Goal: Transaction & Acquisition: Purchase product/service

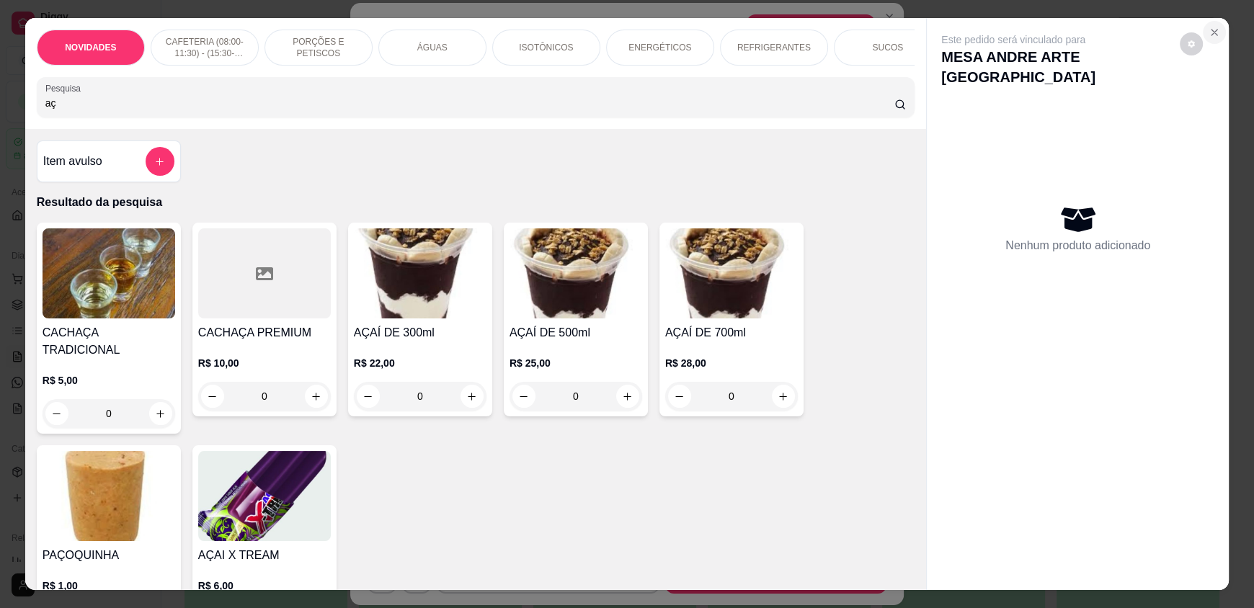
click at [1208, 30] on icon "Close" at bounding box center [1214, 33] width 12 height 12
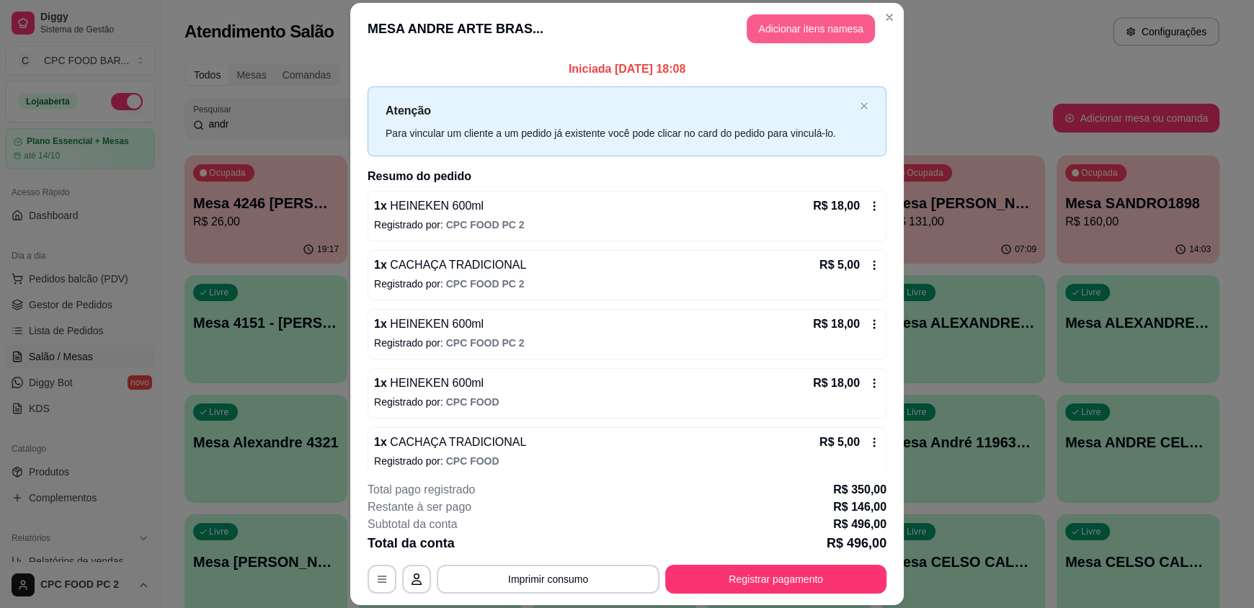
click at [802, 31] on button "Adicionar itens na mesa" at bounding box center [810, 28] width 128 height 29
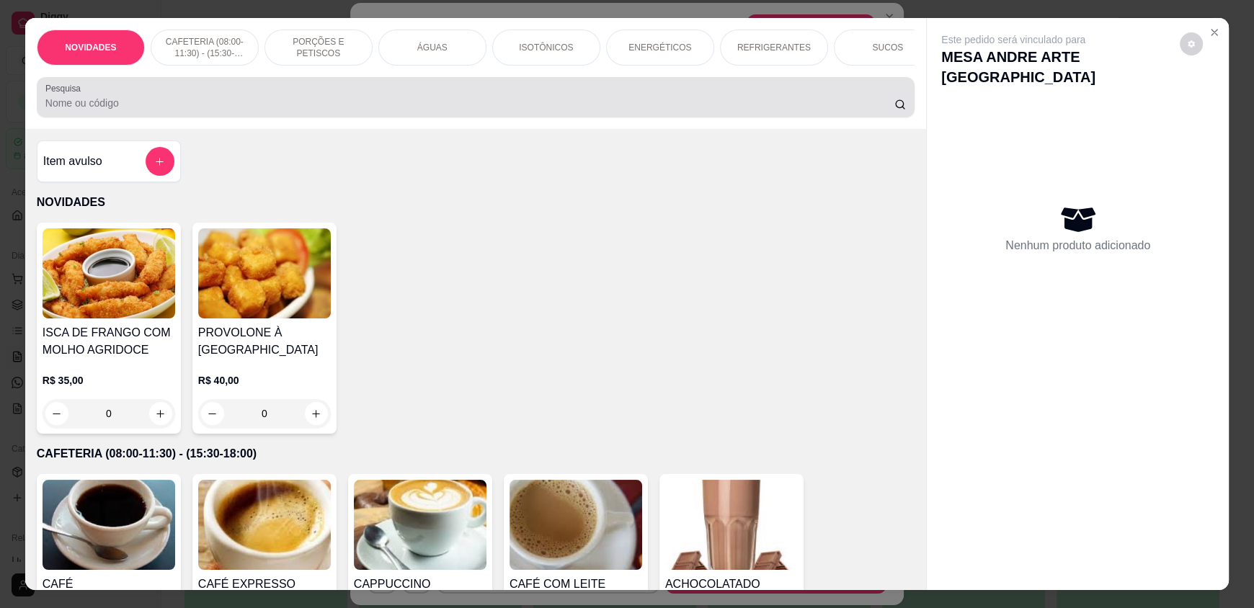
click at [513, 110] on input "Pesquisa" at bounding box center [469, 103] width 849 height 14
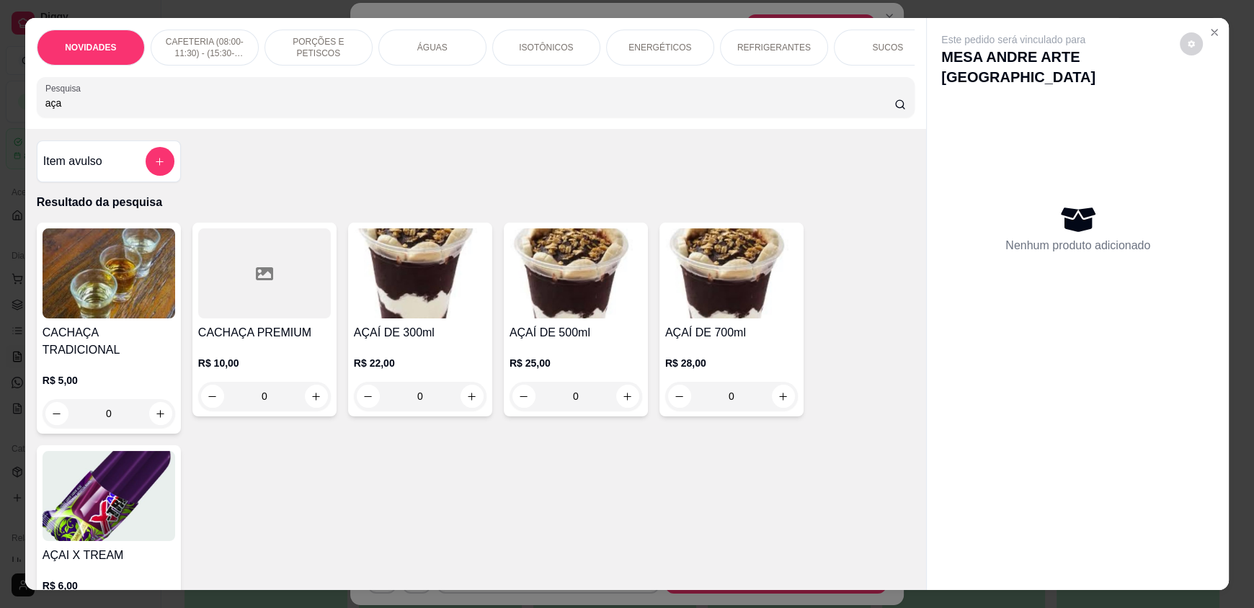
type input "aça"
click at [468, 407] on div "0" at bounding box center [420, 396] width 133 height 29
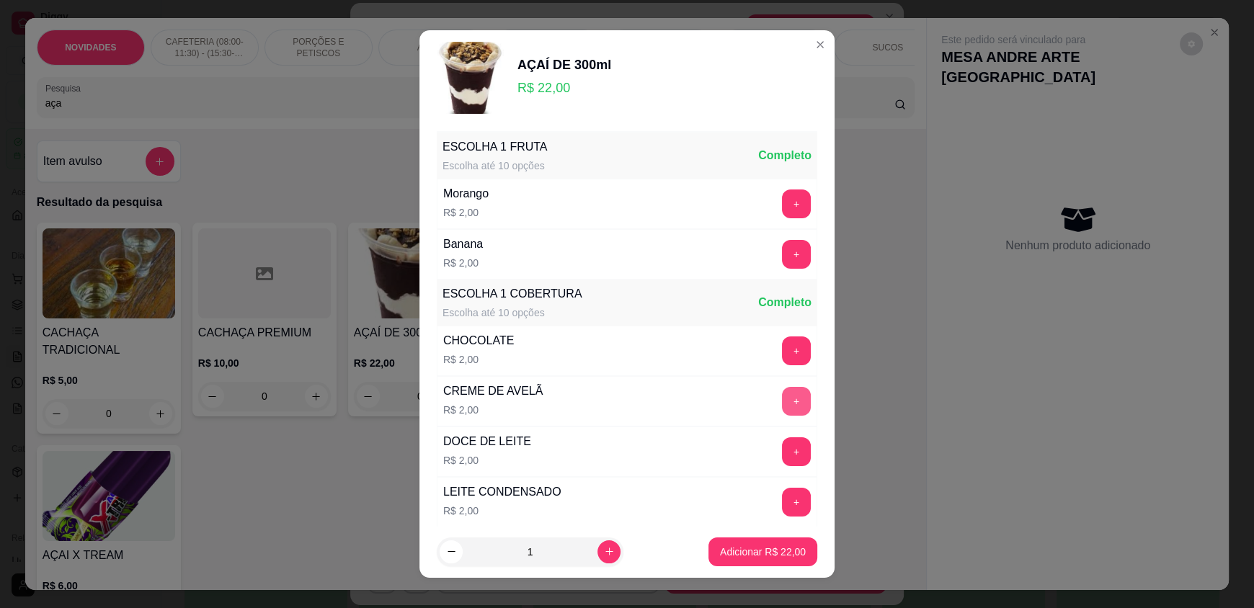
click at [782, 401] on button "+" at bounding box center [796, 401] width 29 height 29
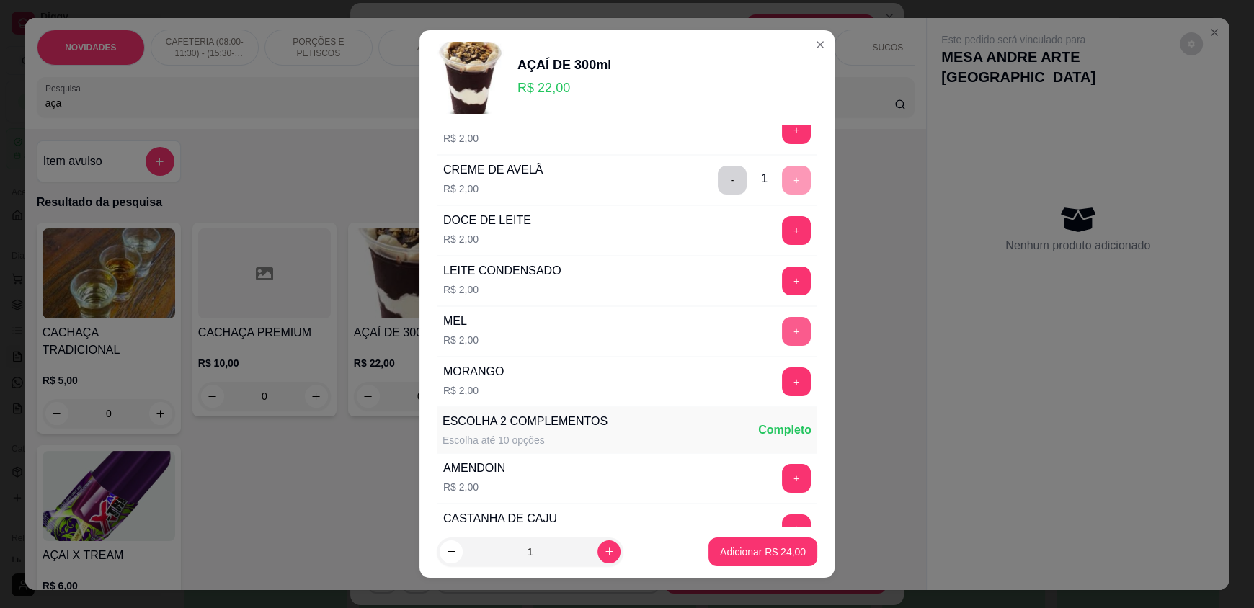
scroll to position [288, 0]
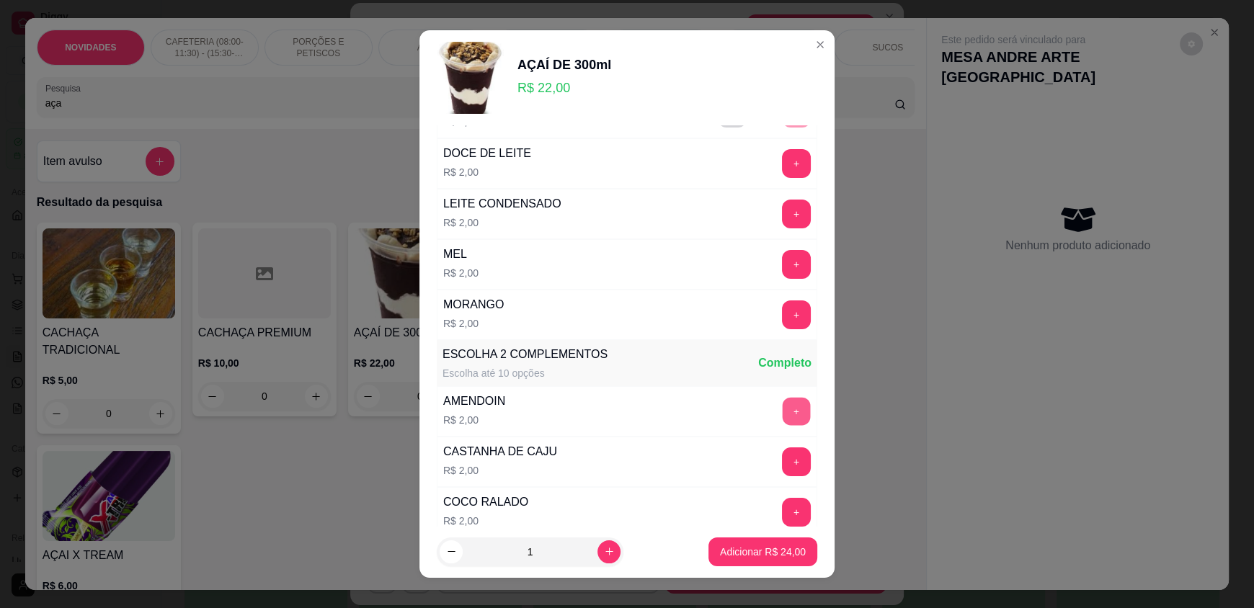
click at [782, 414] on button "+" at bounding box center [796, 412] width 28 height 28
click at [740, 555] on p "Adicionar R$ 26,00" at bounding box center [763, 552] width 84 height 14
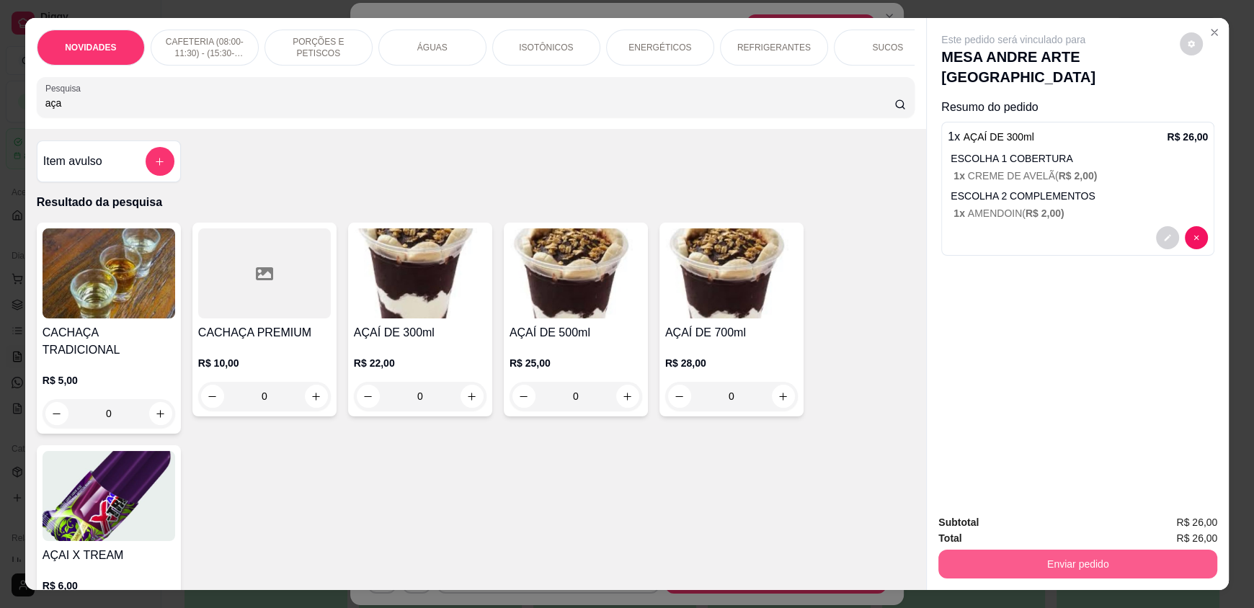
click at [996, 550] on button "Enviar pedido" at bounding box center [1077, 564] width 279 height 29
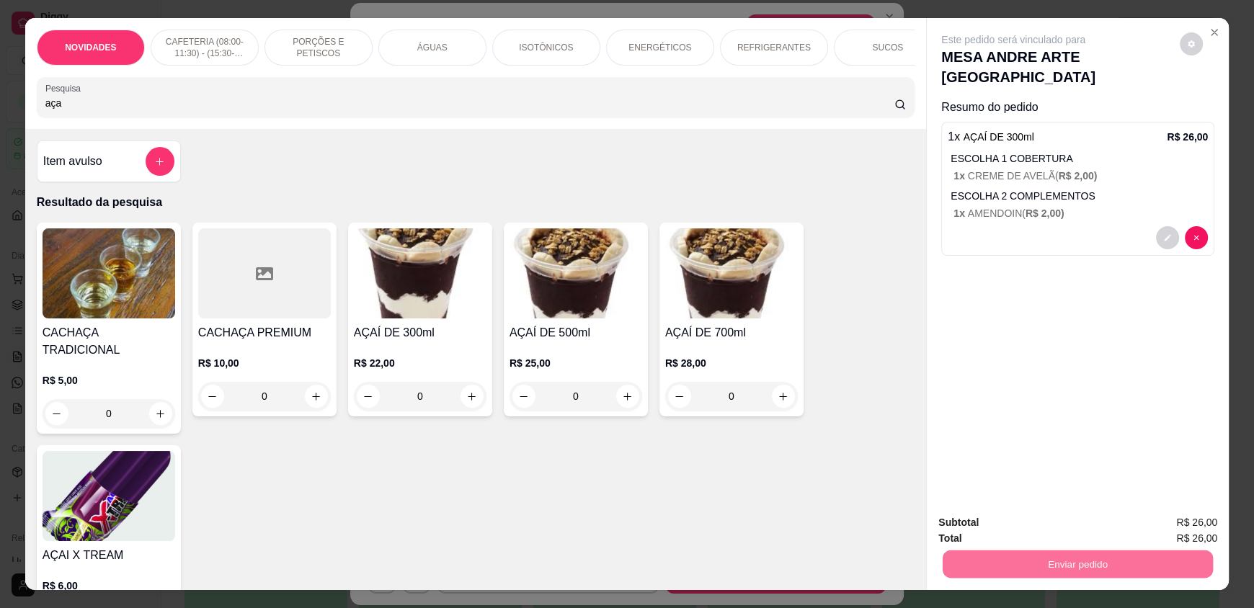
click at [1068, 530] on button "Registrar cliente" at bounding box center [1083, 528] width 92 height 27
click at [1011, 559] on button "Enviar pedido" at bounding box center [1077, 564] width 270 height 28
click at [1068, 524] on button "Registrar cliente" at bounding box center [1082, 528] width 95 height 27
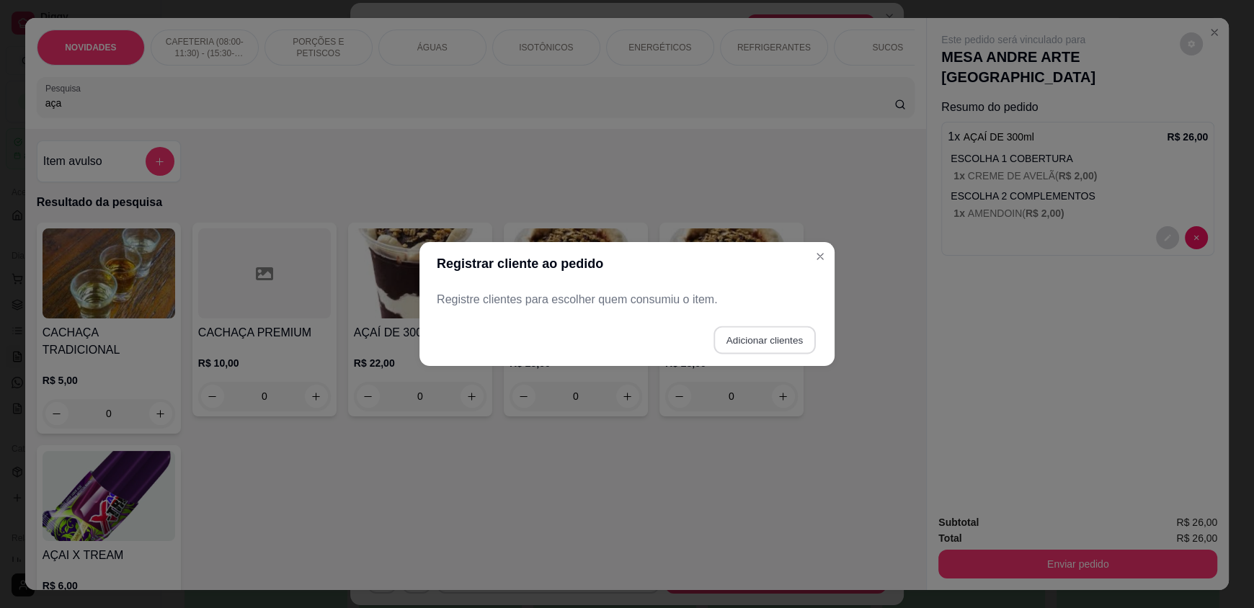
click at [760, 334] on button "Adicionar clientes" at bounding box center [764, 340] width 102 height 28
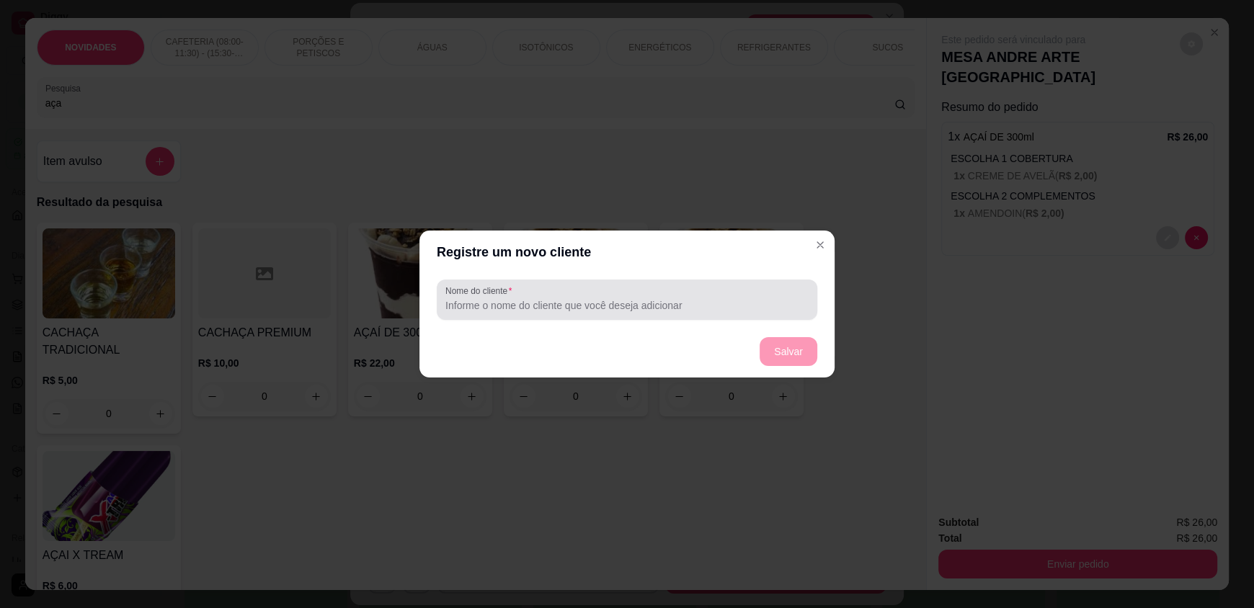
click at [608, 305] on input "Nome do cliente" at bounding box center [626, 305] width 363 height 14
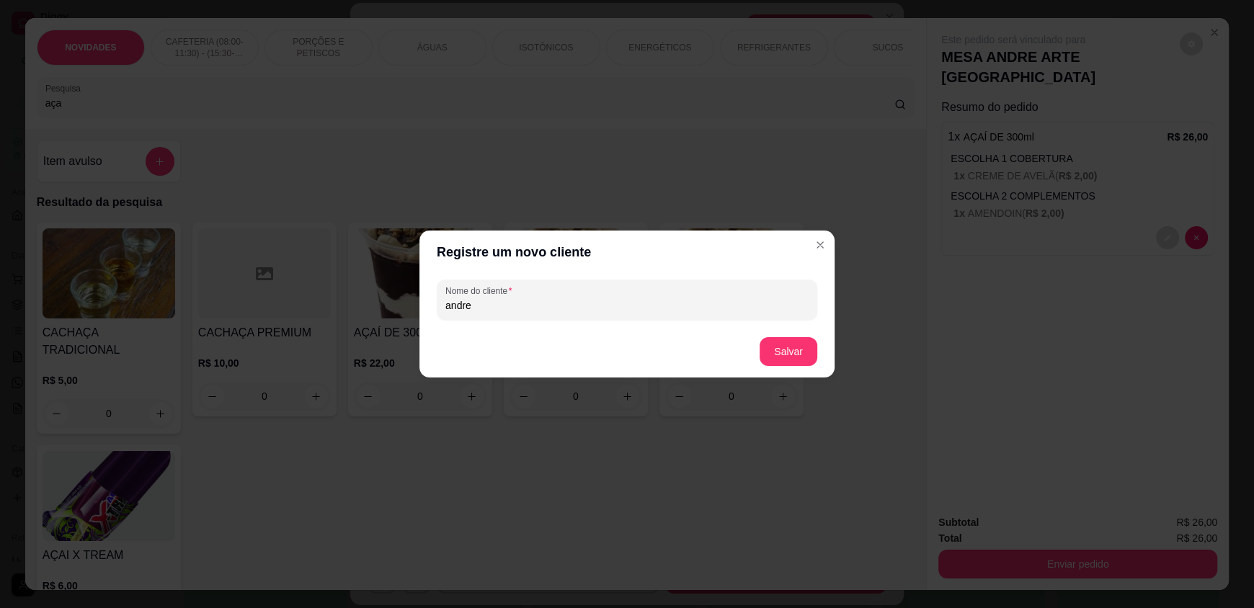
drag, startPoint x: 603, startPoint y: 308, endPoint x: 366, endPoint y: 295, distance: 237.3
click at [366, 295] on div "Registre um novo cliente Nome do cliente [PERSON_NAME]" at bounding box center [627, 304] width 1254 height 608
type input "PIETRA"
click at [807, 352] on button "Salvar" at bounding box center [788, 352] width 56 height 28
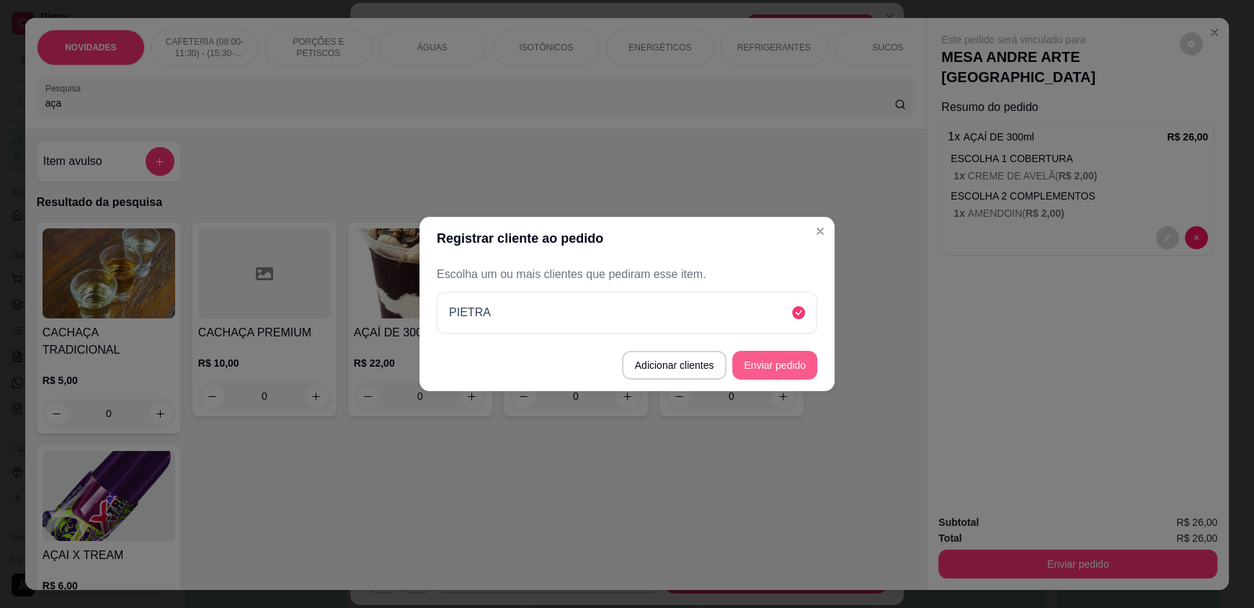
click at [778, 364] on button "Enviar pedido" at bounding box center [774, 365] width 85 height 29
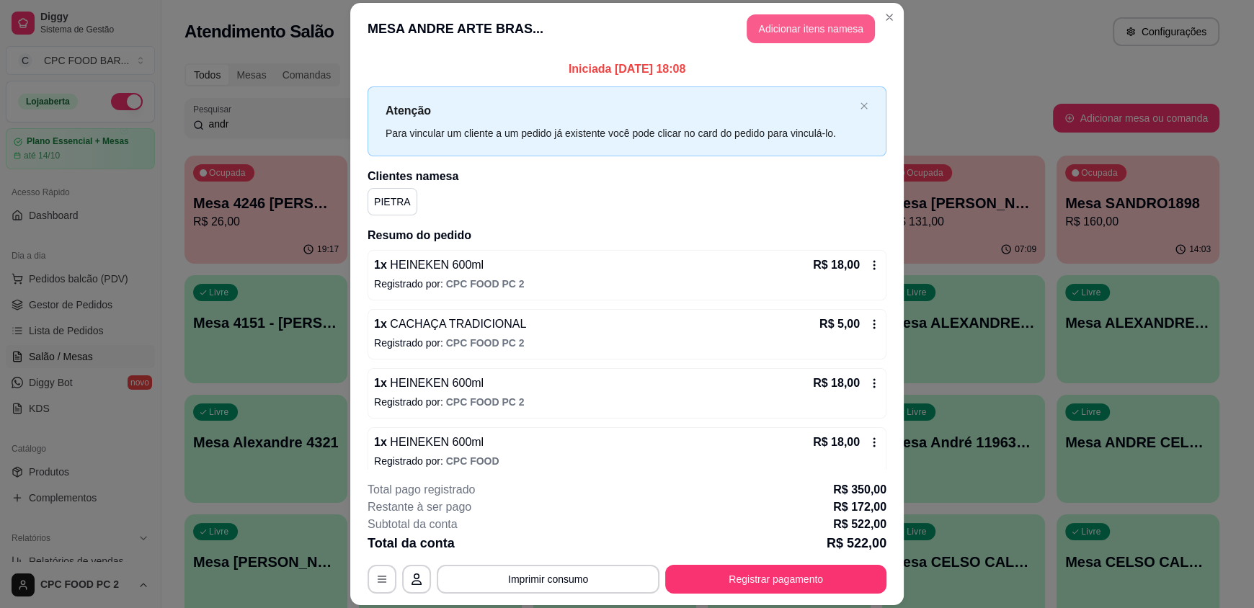
click at [787, 27] on button "Adicionar itens na mesa" at bounding box center [810, 28] width 128 height 29
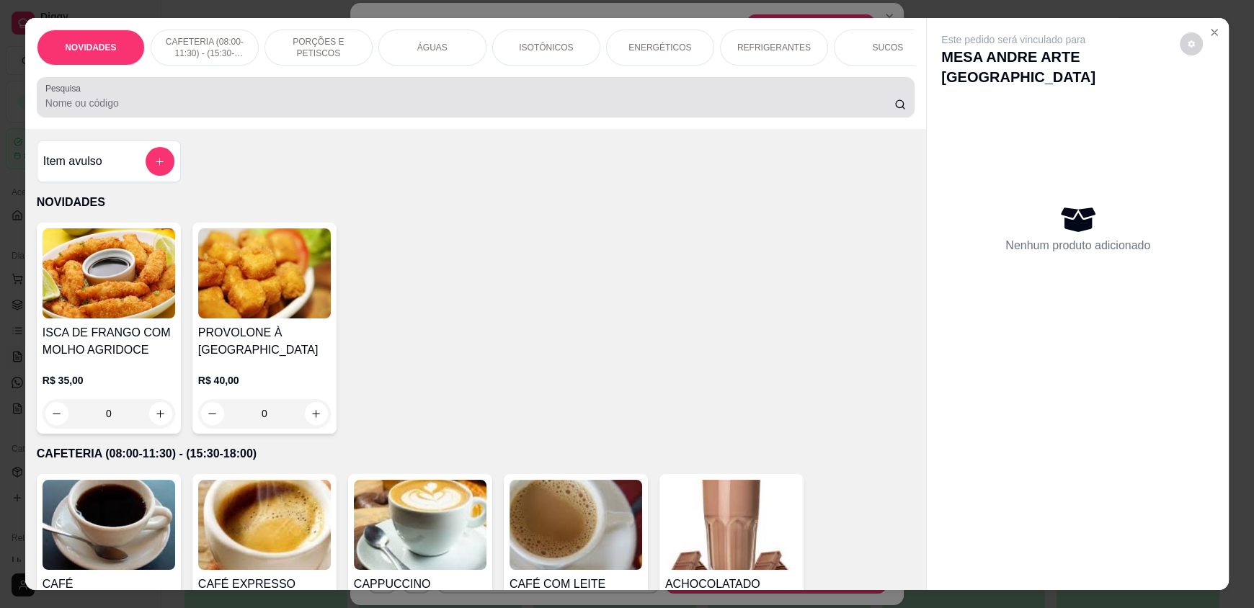
click at [567, 110] on input "Pesquisa" at bounding box center [469, 103] width 849 height 14
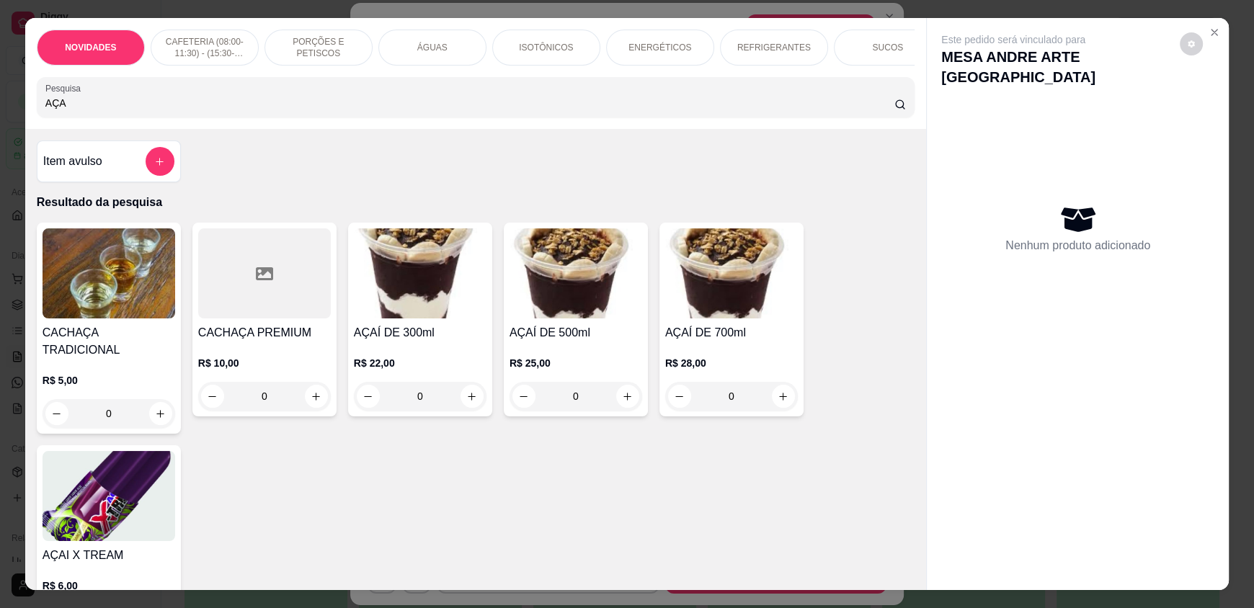
type input "AÇA"
click at [465, 401] on div "0" at bounding box center [420, 396] width 133 height 29
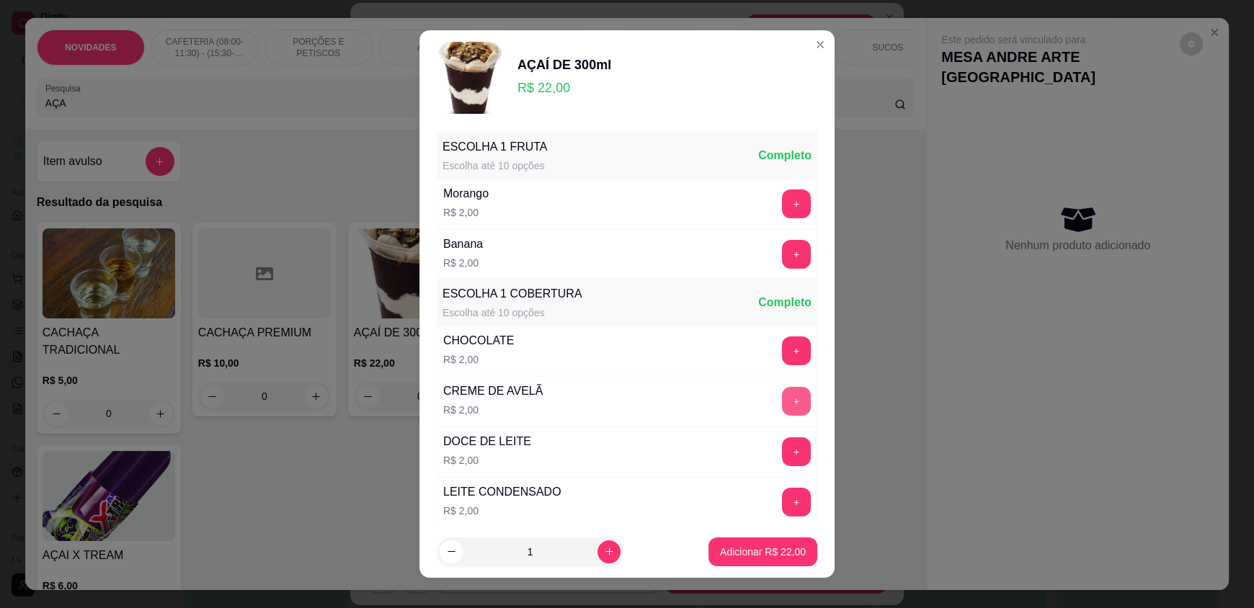
click at [782, 406] on button "+" at bounding box center [796, 401] width 29 height 29
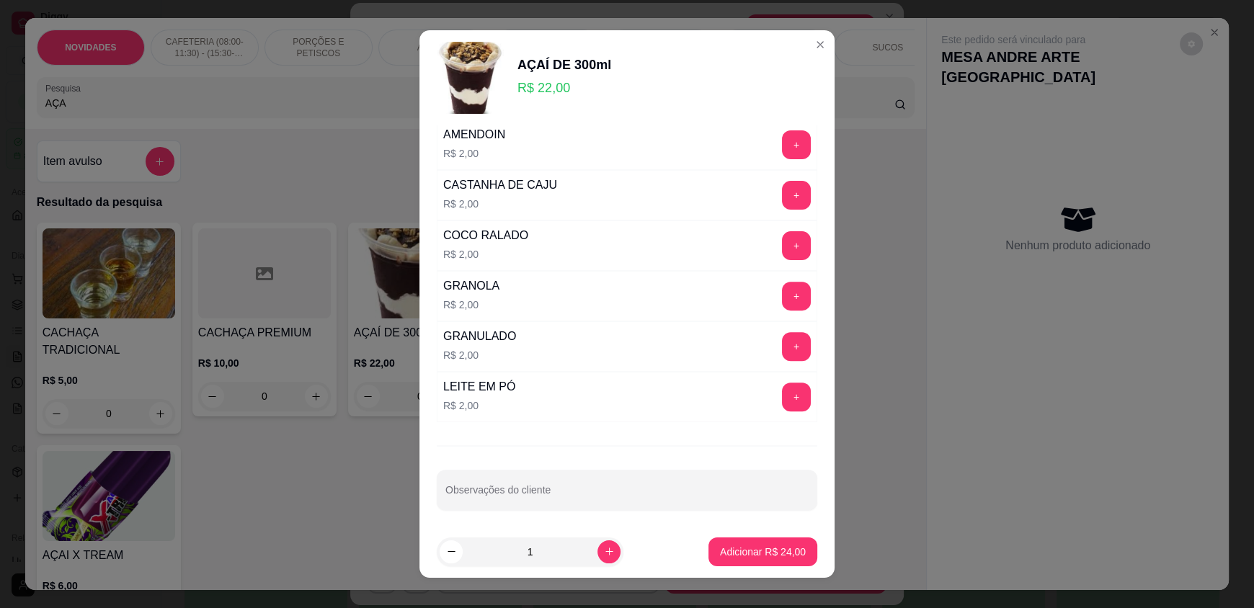
scroll to position [556, 0]
click at [782, 295] on button "+" at bounding box center [796, 294] width 29 height 29
click at [738, 567] on footer "1 Adicionar R$ 26,00" at bounding box center [626, 552] width 415 height 52
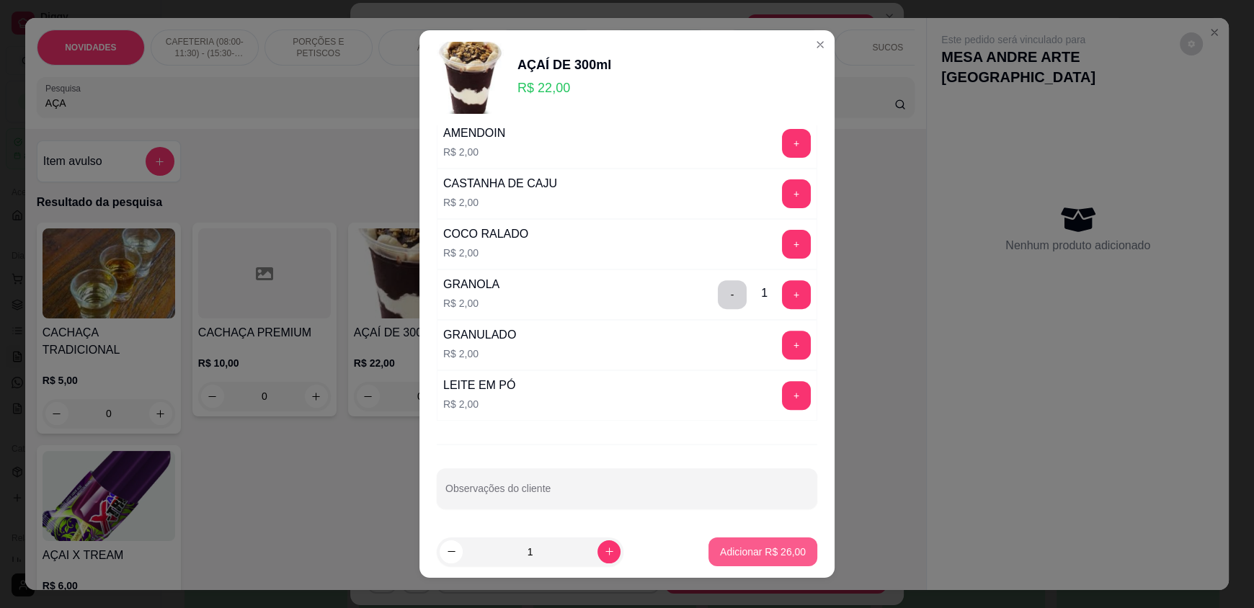
click at [749, 553] on p "Adicionar R$ 26,00" at bounding box center [763, 552] width 86 height 14
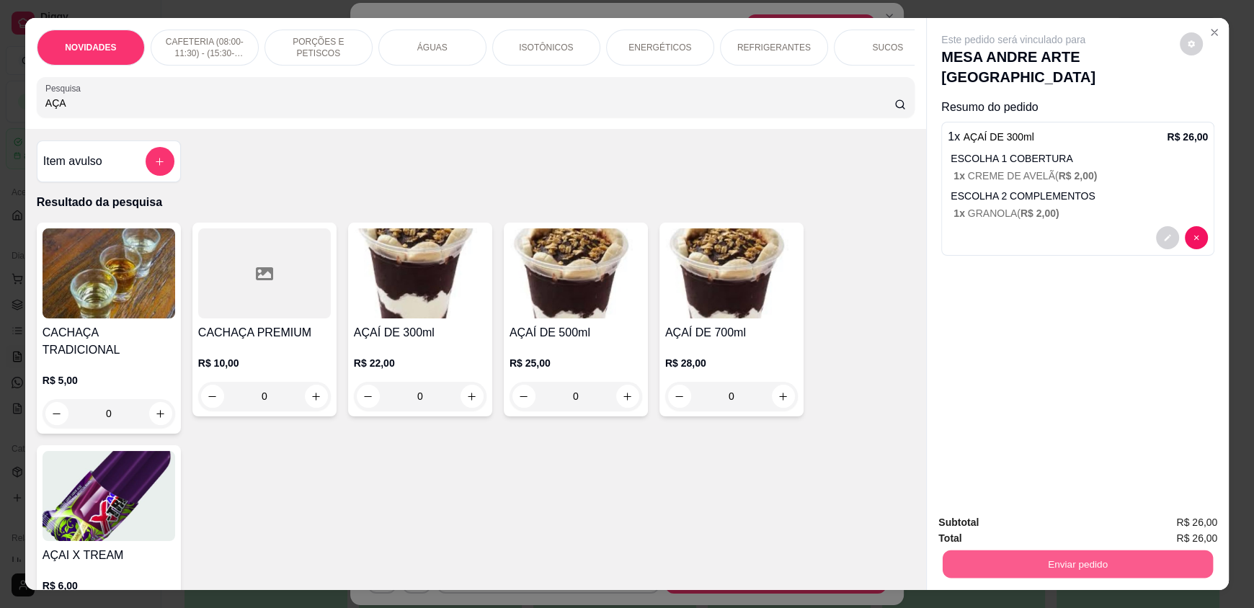
click at [979, 561] on button "Enviar pedido" at bounding box center [1077, 564] width 270 height 28
click at [1171, 524] on button "Enviar pedido" at bounding box center [1179, 528] width 79 height 27
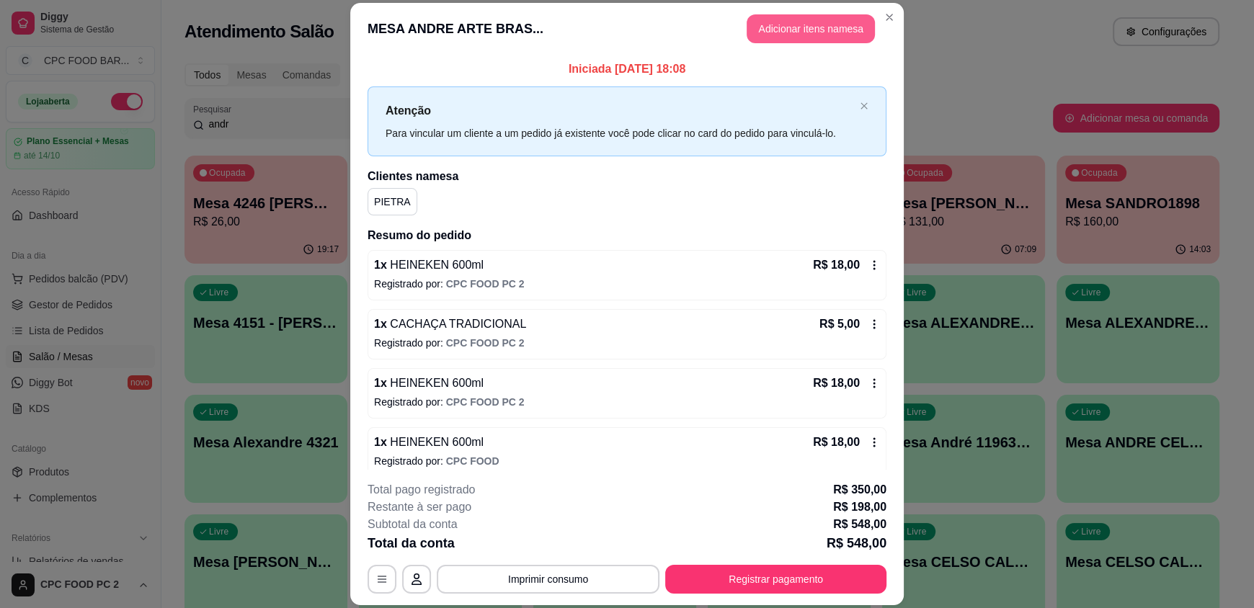
click at [805, 22] on button "Adicionar itens na mesa" at bounding box center [810, 28] width 128 height 29
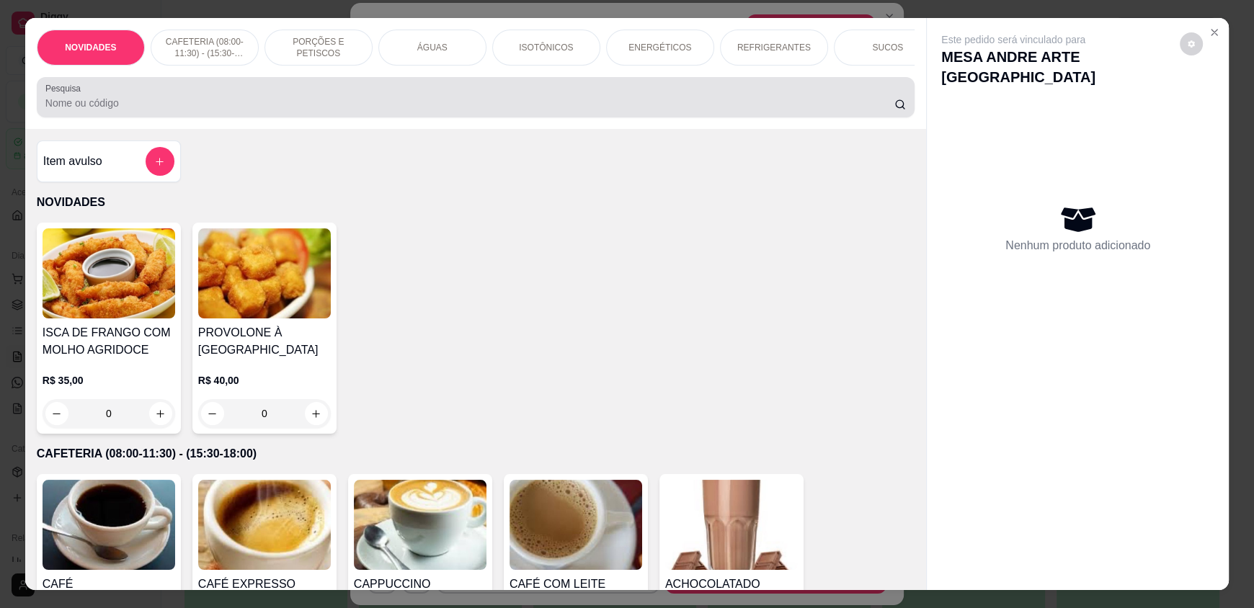
click at [427, 110] on input "Pesquisa" at bounding box center [469, 103] width 849 height 14
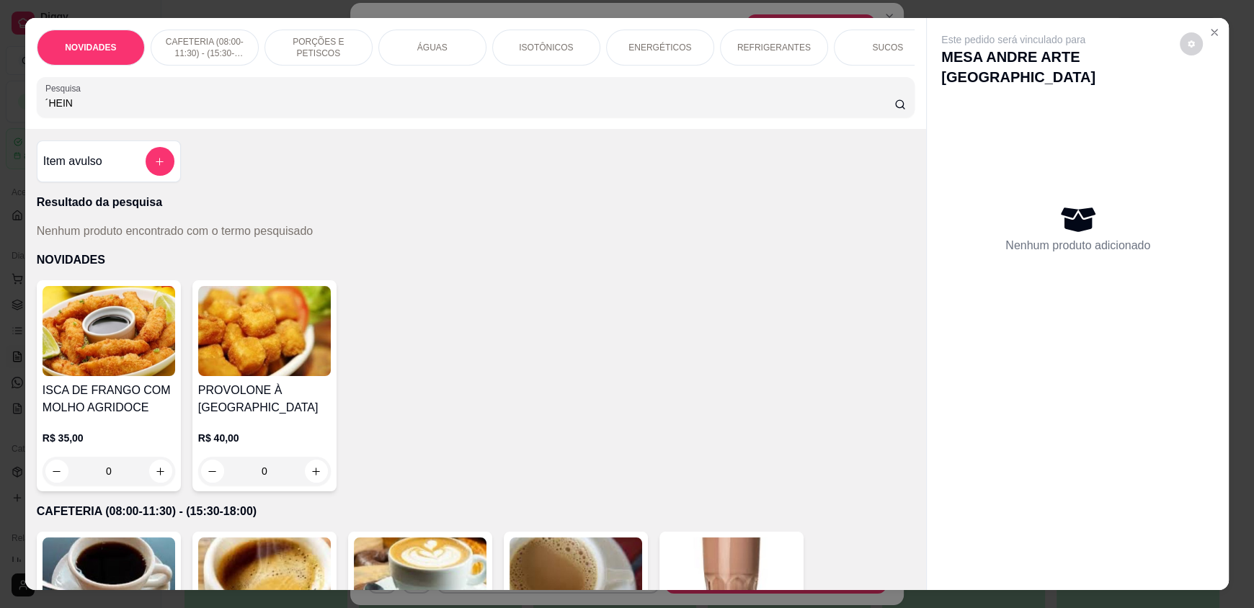
type input "´HEIN"
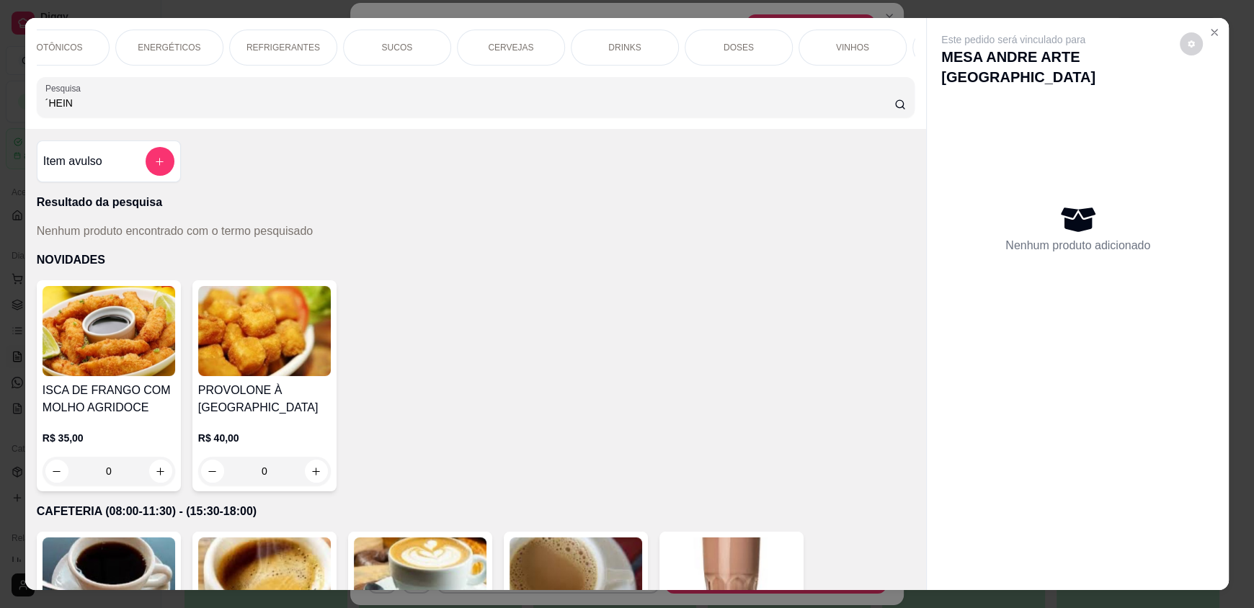
scroll to position [0, 494]
click at [512, 43] on p "CERVEJAS" at bounding box center [507, 48] width 45 height 12
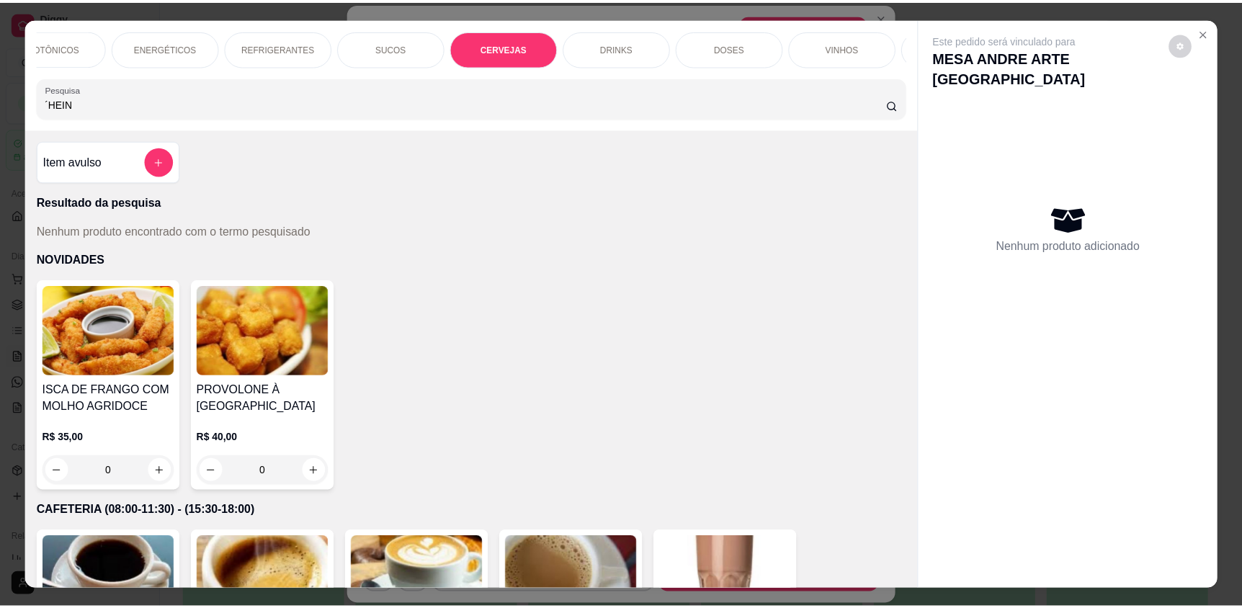
scroll to position [27, 0]
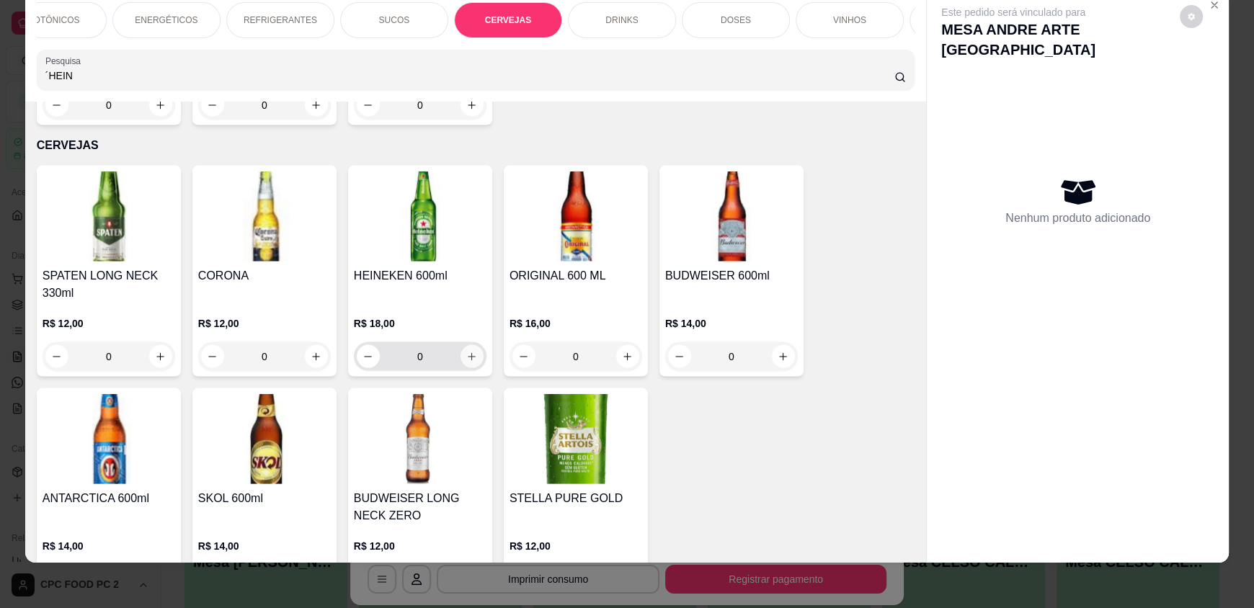
click at [470, 352] on icon "increase-product-quantity" at bounding box center [471, 357] width 11 height 11
type input "1"
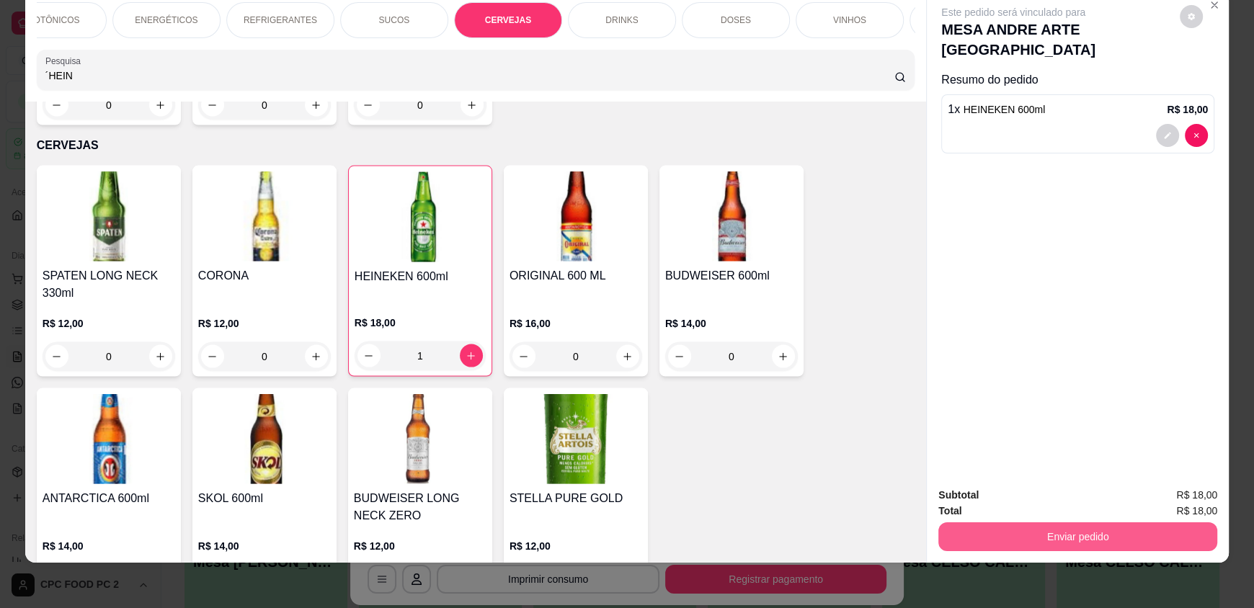
click at [1050, 532] on button "Enviar pedido" at bounding box center [1077, 536] width 279 height 29
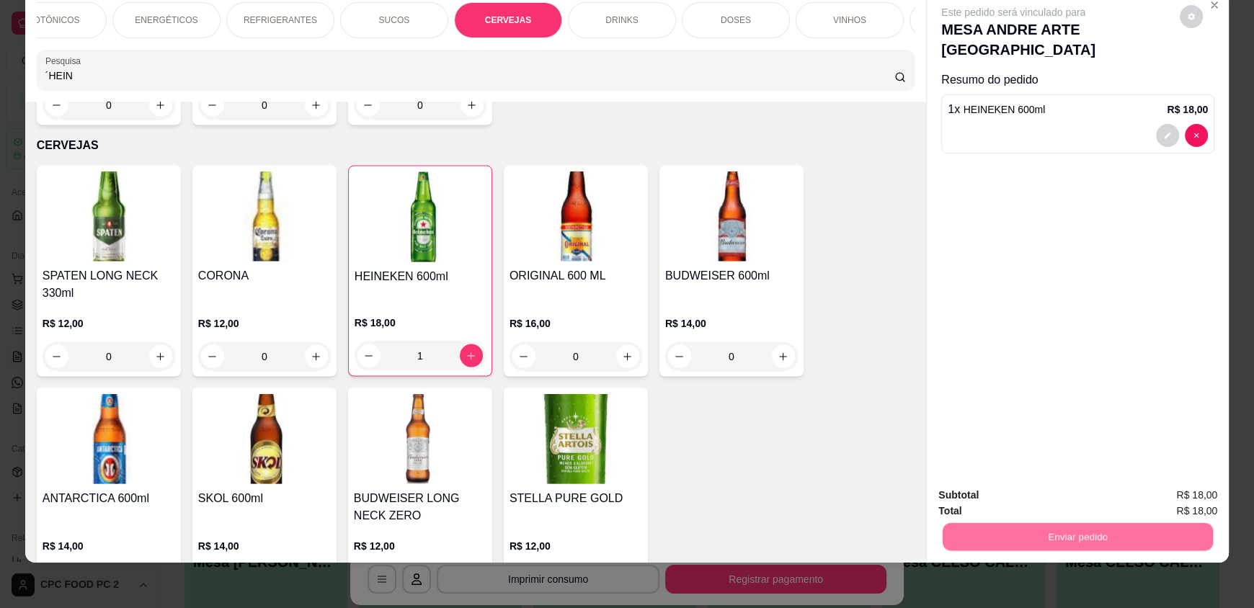
click at [1042, 499] on button "Registrar cliente" at bounding box center [1083, 500] width 92 height 27
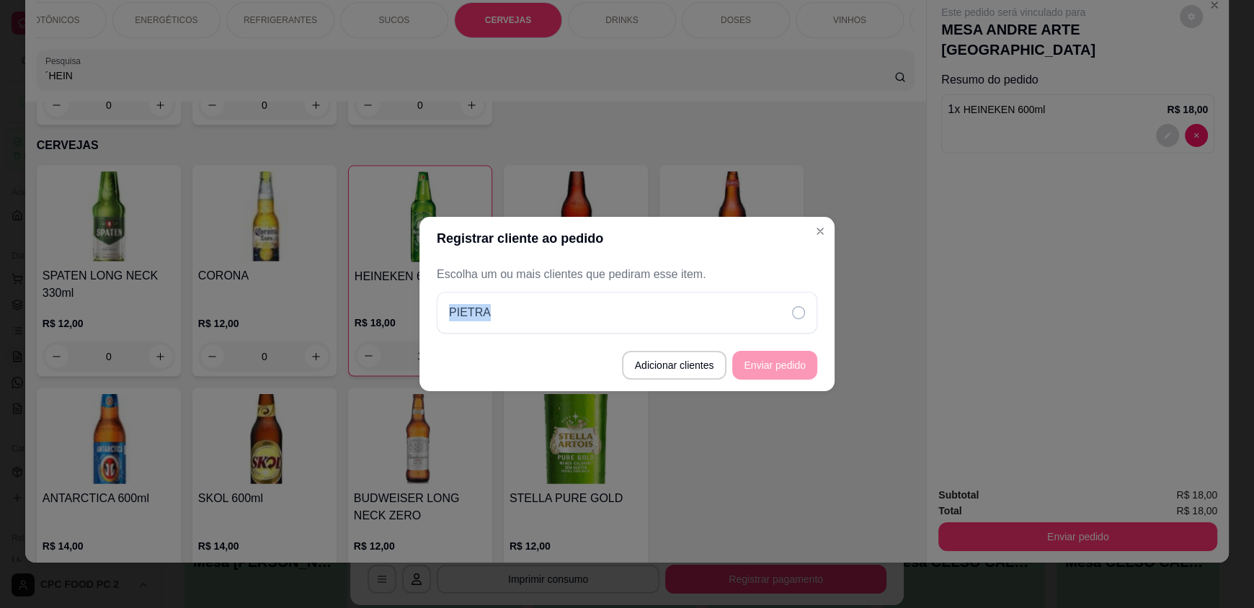
drag, startPoint x: 606, startPoint y: 324, endPoint x: 432, endPoint y: 309, distance: 174.3
click at [432, 309] on div "Escolha um ou mais clientes que pediram esse item. PIETRA" at bounding box center [626, 299] width 415 height 79
click at [667, 364] on button "Adicionar clientes" at bounding box center [674, 365] width 105 height 29
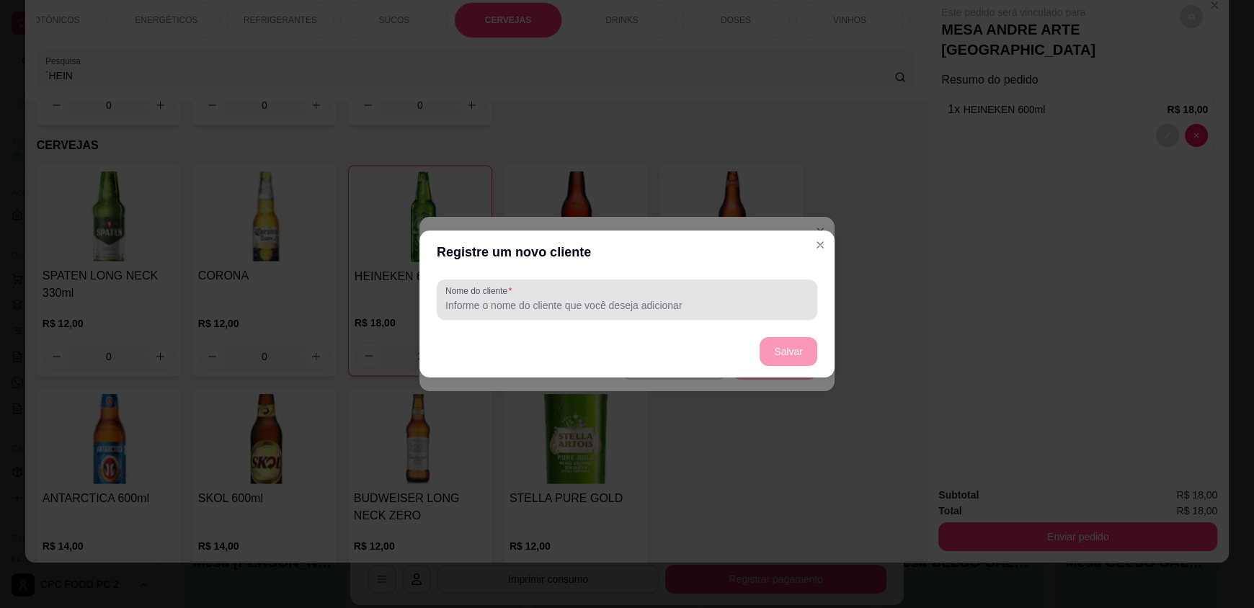
click at [535, 308] on input "Nome do cliente" at bounding box center [626, 305] width 363 height 14
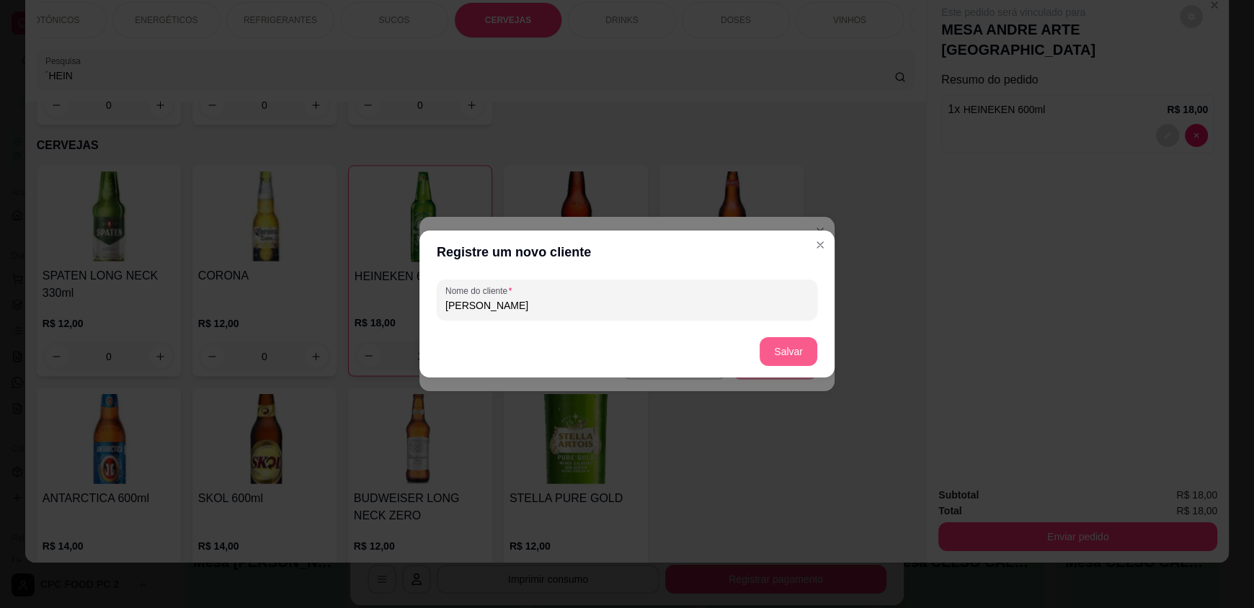
type input "[PERSON_NAME]"
click at [787, 347] on button "Salvar" at bounding box center [788, 352] width 56 height 28
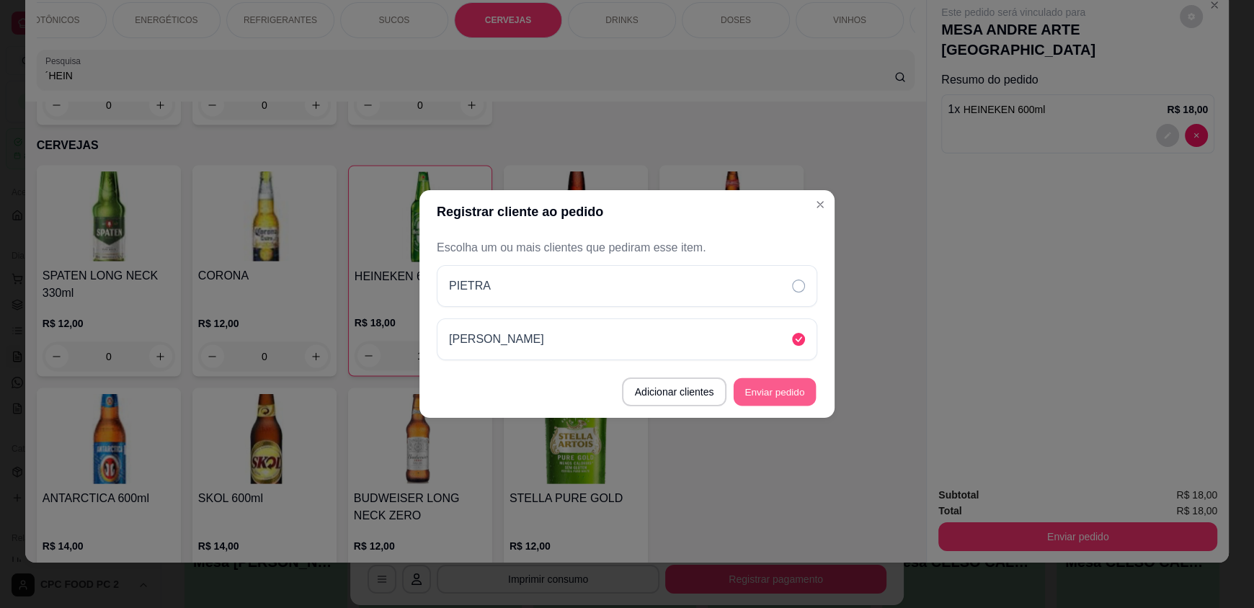
click at [771, 395] on button "Enviar pedido" at bounding box center [774, 392] width 82 height 28
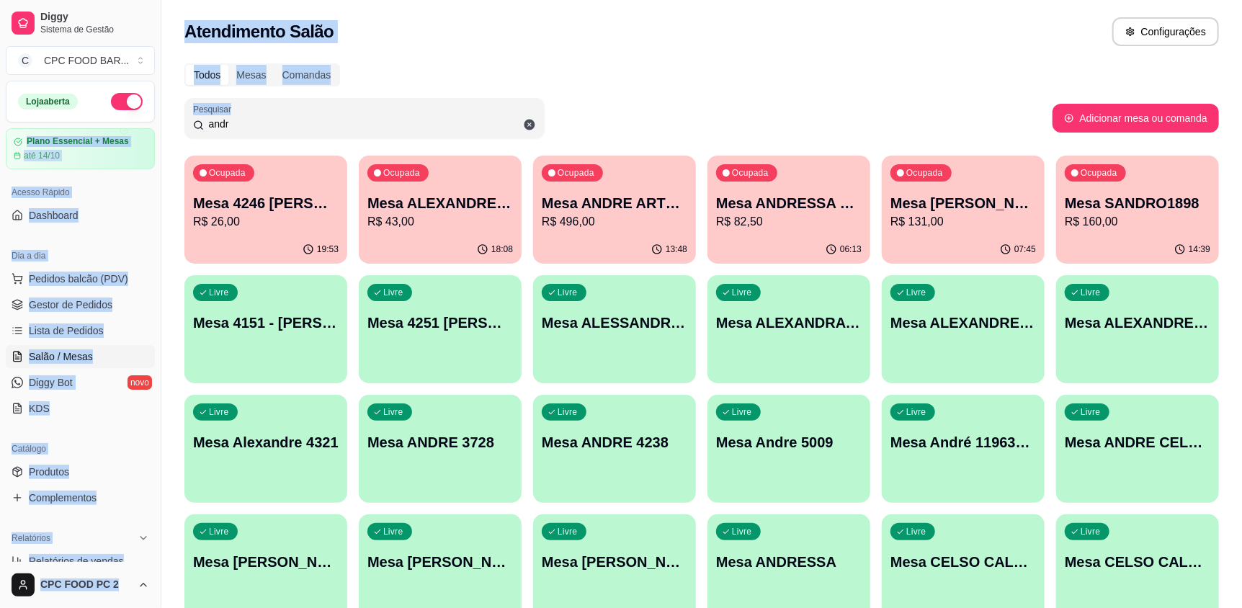
drag, startPoint x: 305, startPoint y: 115, endPoint x: 143, endPoint y: 123, distance: 163.1
click at [143, 123] on div "Diggy Sistema de Gestão C CPC FOOD BAR ... Loja aberta Plano Essencial + Mesas …" at bounding box center [621, 460] width 1242 height 920
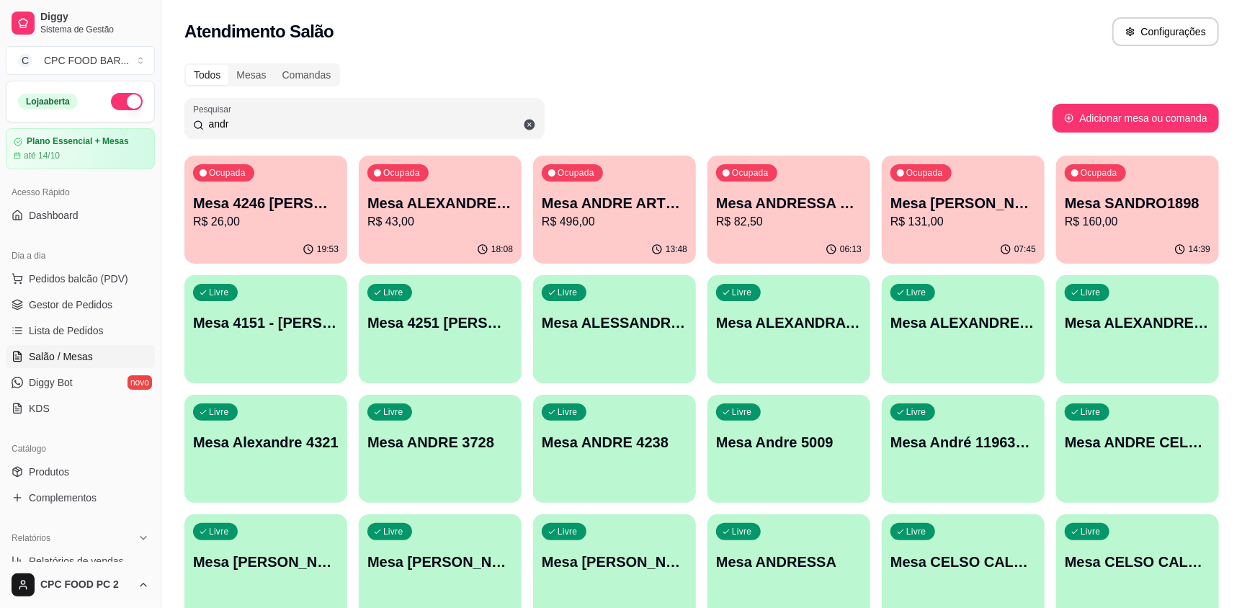
drag, startPoint x: 248, startPoint y: 121, endPoint x: 196, endPoint y: 120, distance: 51.9
click at [196, 120] on div "andr" at bounding box center [364, 118] width 343 height 29
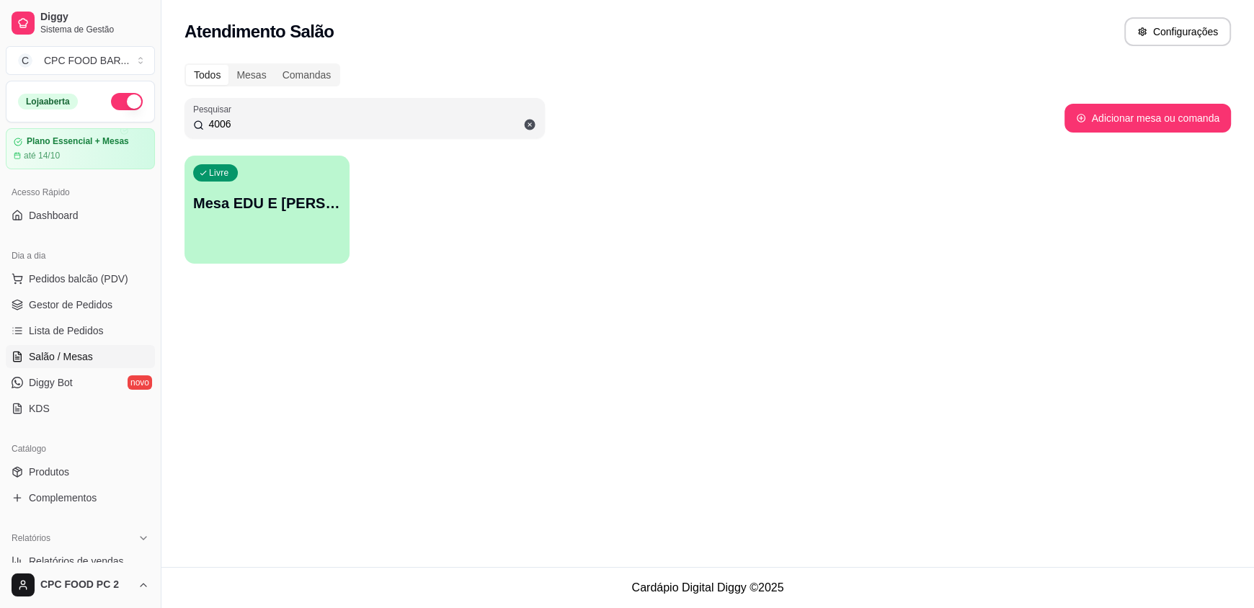
type input "4006"
click at [264, 185] on div "Livre Mesa EDU E [PERSON_NAME] 4006" at bounding box center [266, 201] width 165 height 91
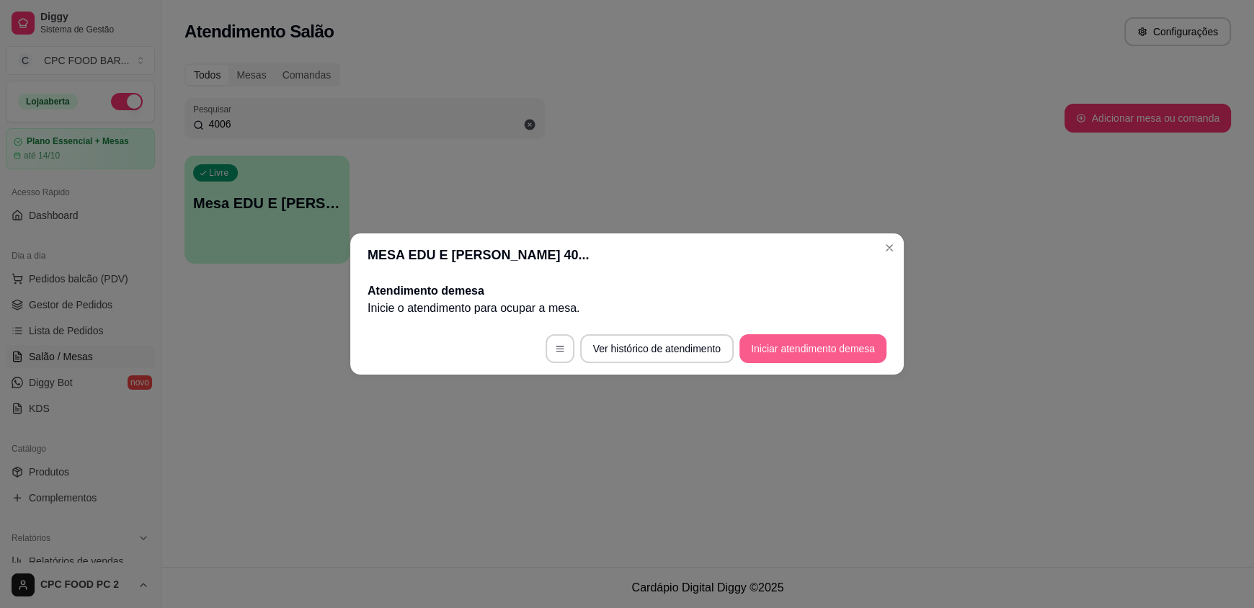
click at [834, 342] on button "Iniciar atendimento de mesa" at bounding box center [812, 348] width 147 height 29
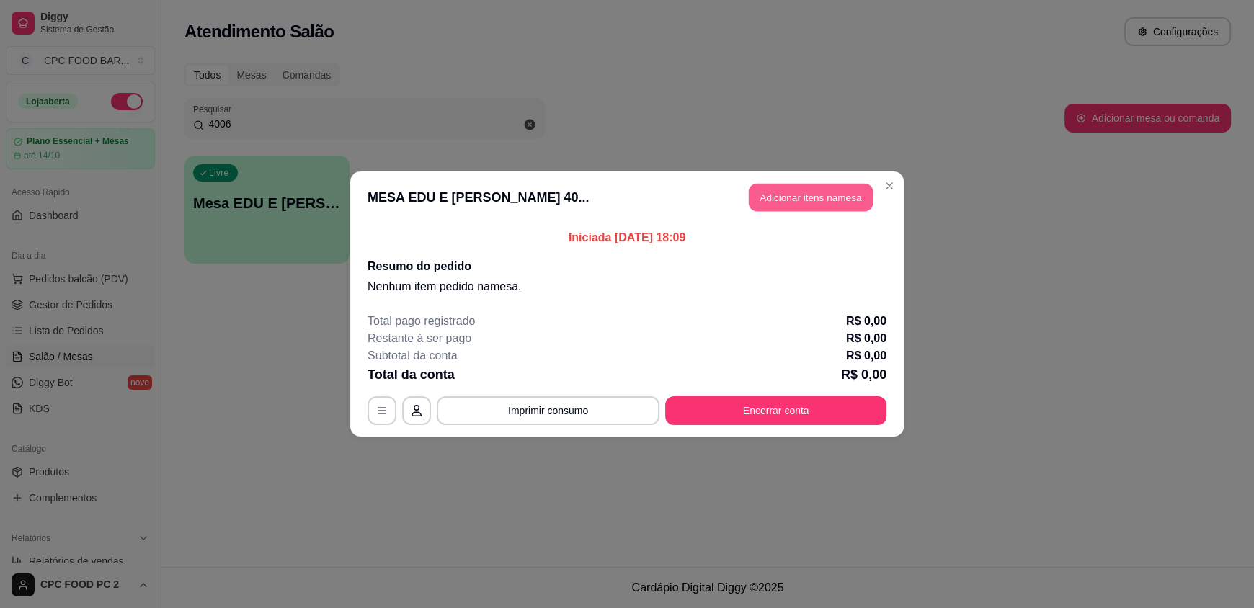
click at [802, 207] on button "Adicionar itens na mesa" at bounding box center [811, 198] width 124 height 28
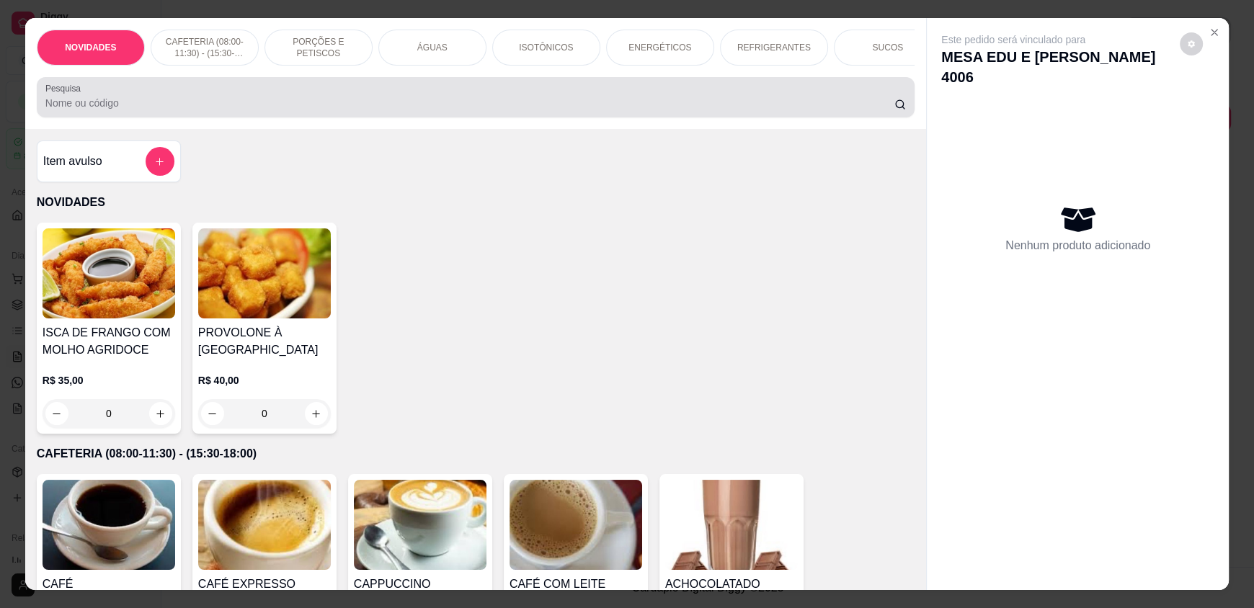
click at [311, 112] on div at bounding box center [475, 97] width 860 height 29
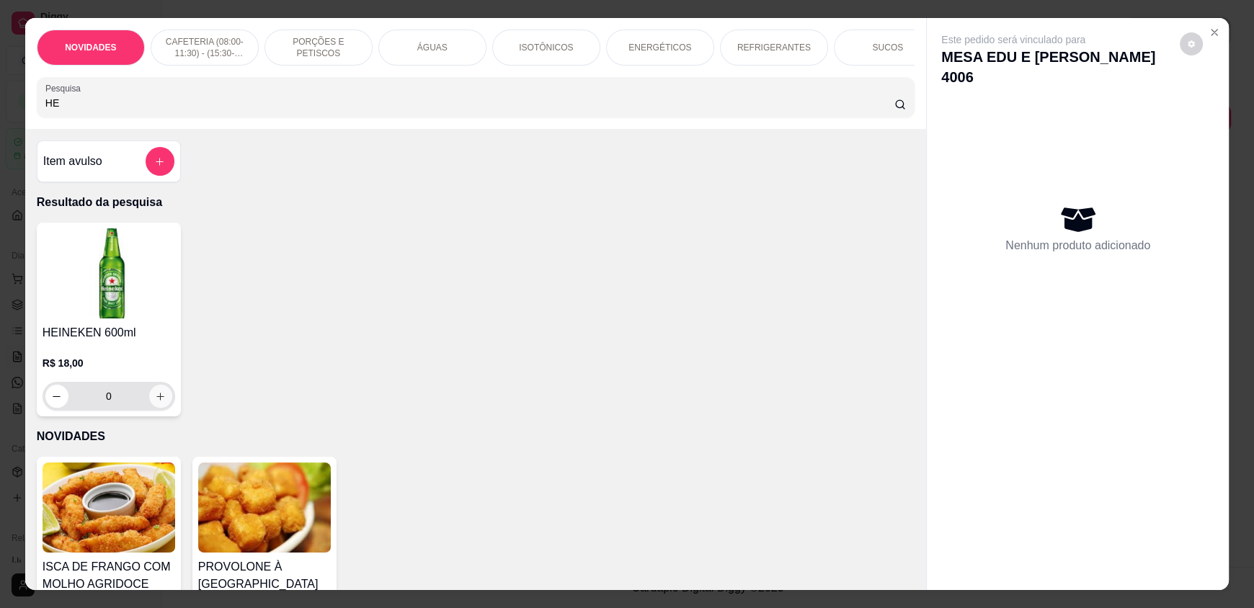
type input "HE"
click at [155, 402] on icon "increase-product-quantity" at bounding box center [160, 396] width 11 height 11
type input "1"
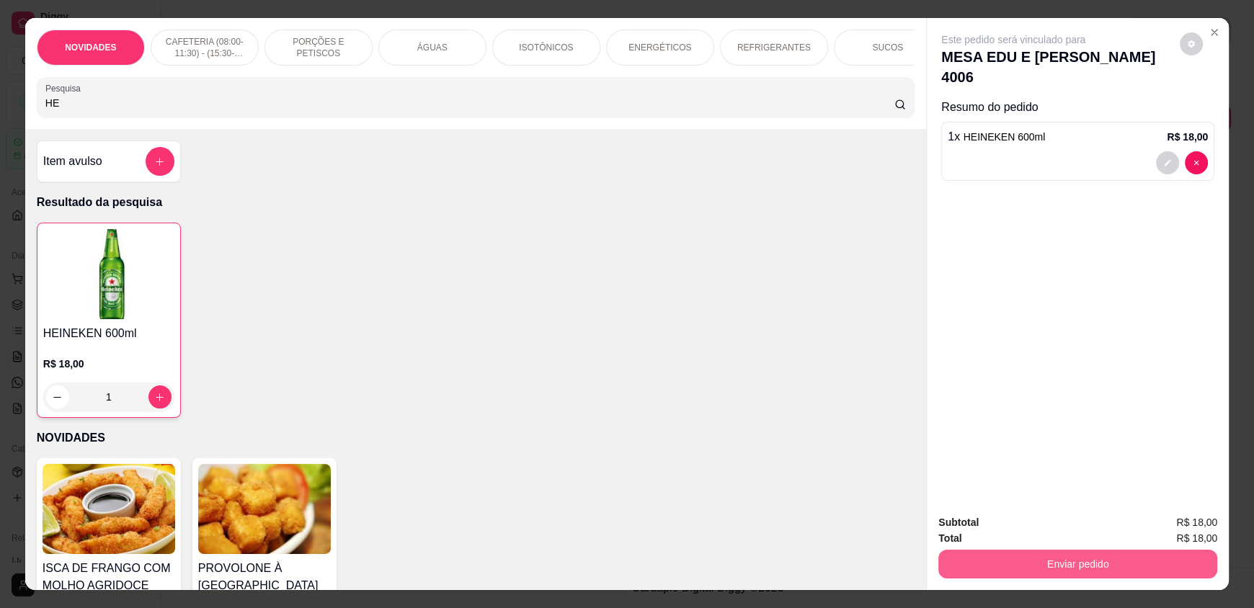
click at [1020, 559] on button "Enviar pedido" at bounding box center [1077, 564] width 279 height 29
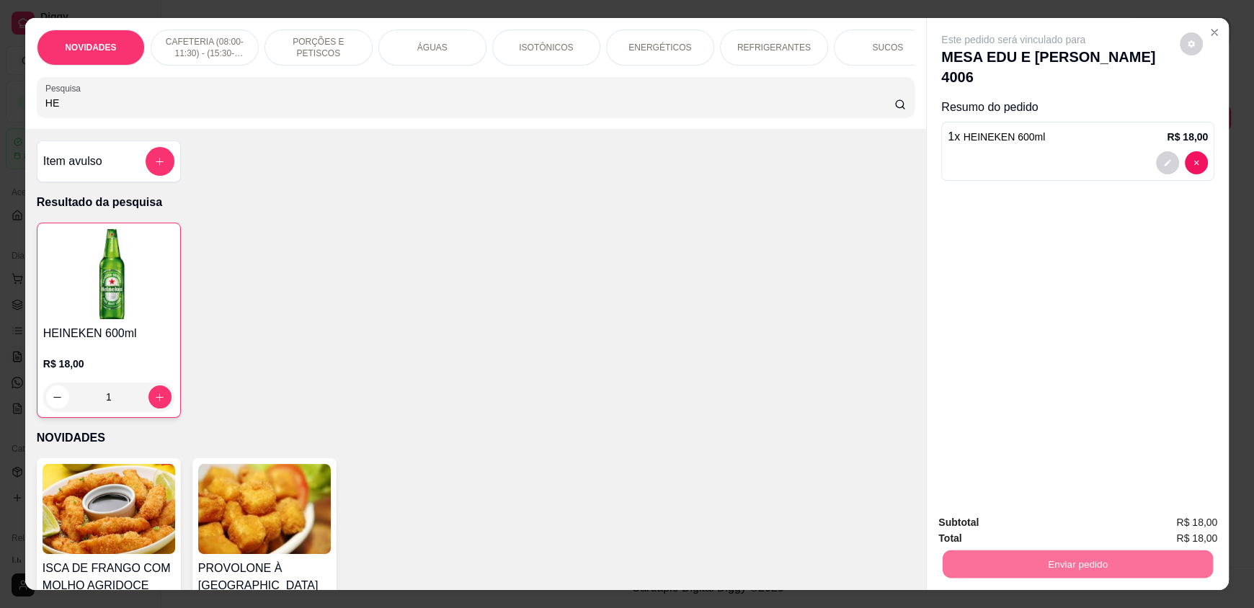
click at [1050, 523] on button "Registrar cliente" at bounding box center [1083, 528] width 92 height 27
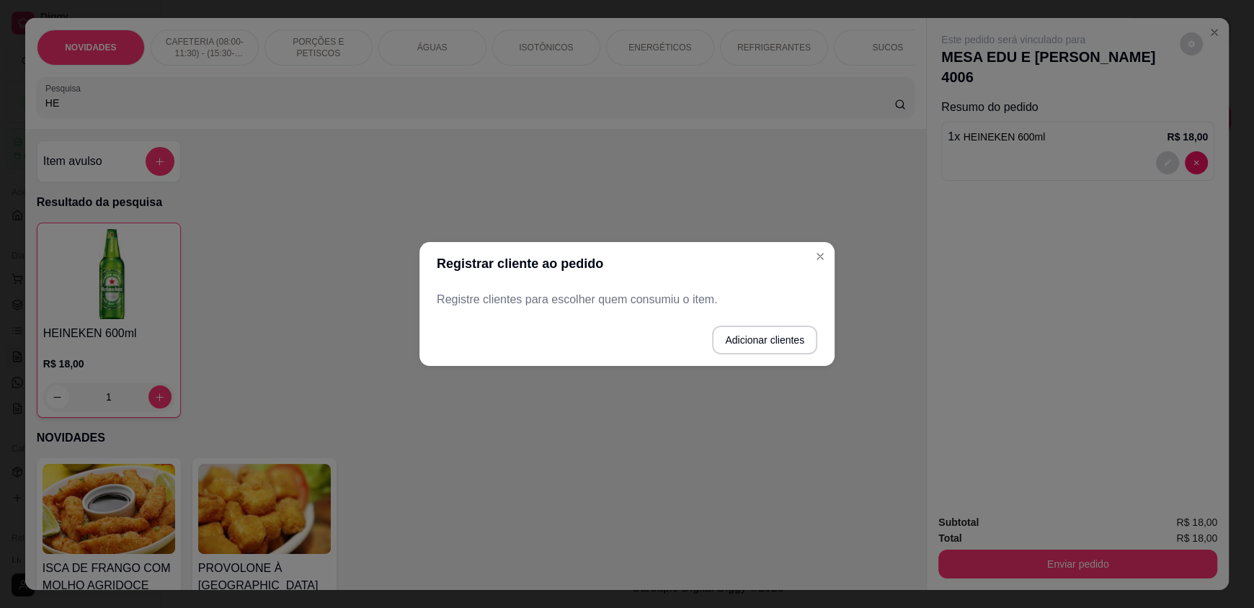
click at [687, 292] on p "Registre clientes para escolher quem consumiu o item." at bounding box center [627, 299] width 380 height 17
click at [687, 298] on p "Registre clientes para escolher quem consumiu o item." at bounding box center [627, 299] width 380 height 17
click at [763, 340] on button "Adicionar clientes" at bounding box center [764, 340] width 102 height 28
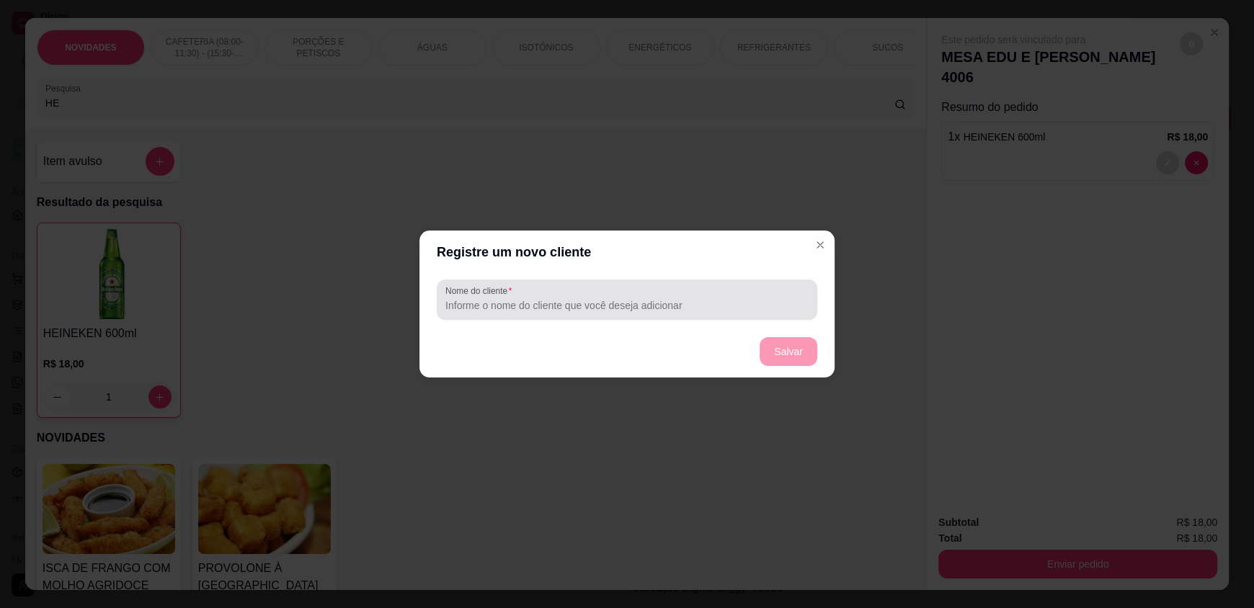
click at [556, 303] on input "Nome do cliente" at bounding box center [626, 305] width 363 height 14
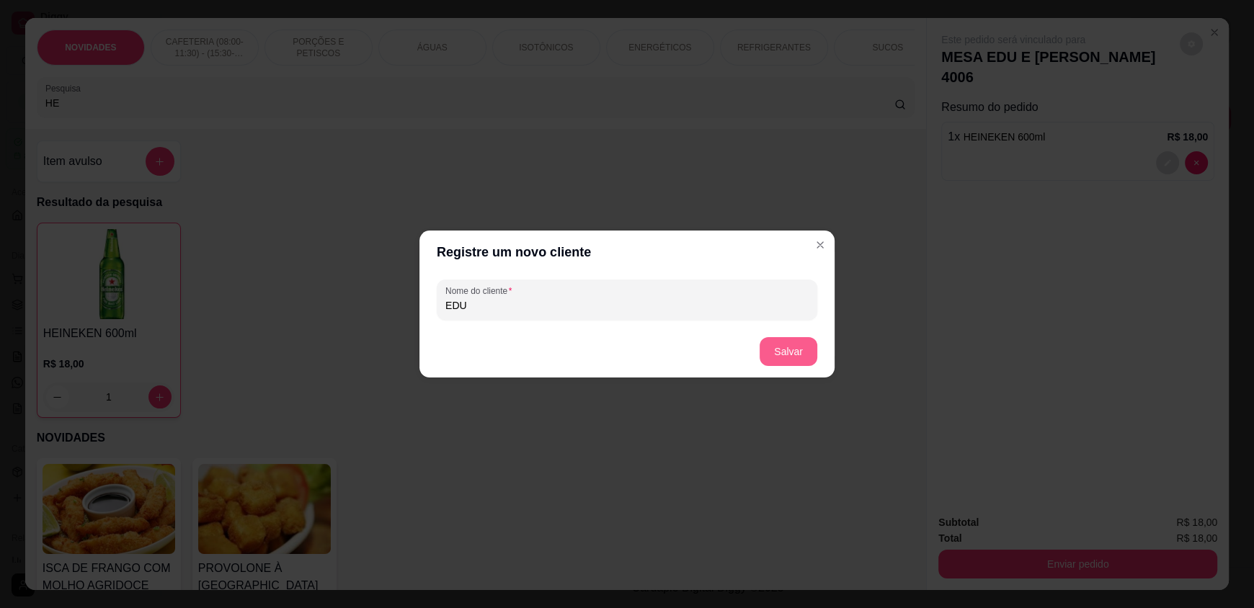
type input "EDU"
click at [802, 360] on button "Salvar" at bounding box center [788, 351] width 58 height 29
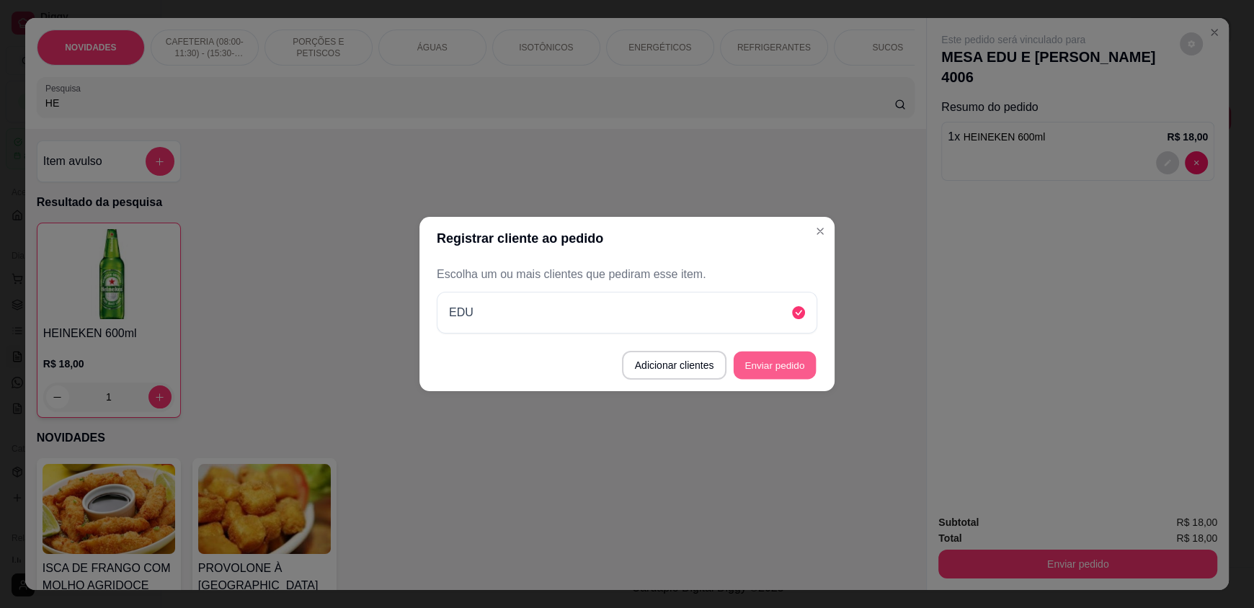
click at [798, 370] on button "Enviar pedido" at bounding box center [774, 366] width 82 height 28
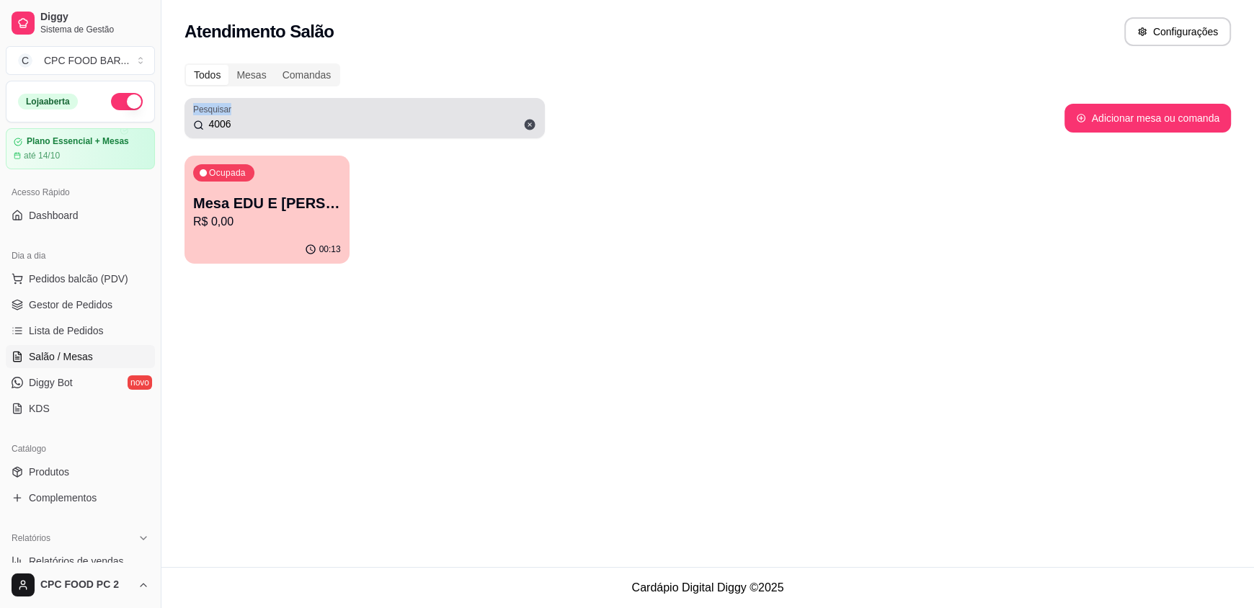
drag, startPoint x: 281, startPoint y: 110, endPoint x: 193, endPoint y: 110, distance: 87.9
click at [193, 110] on div "Pesquisar 4006" at bounding box center [364, 118] width 360 height 40
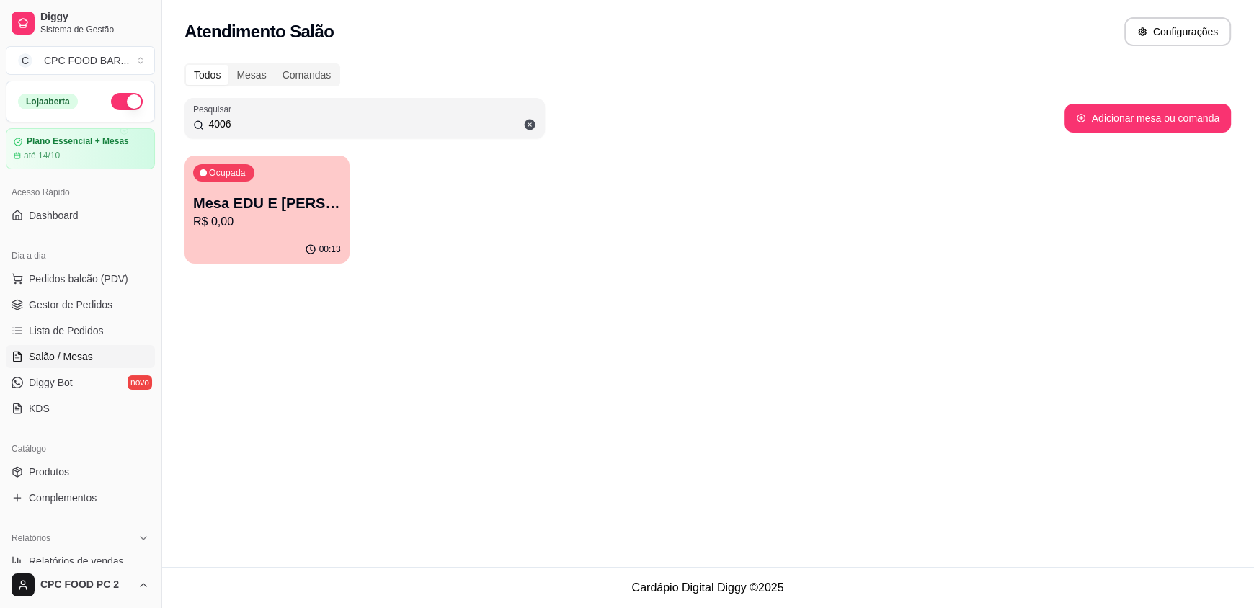
drag, startPoint x: 254, startPoint y: 122, endPoint x: 166, endPoint y: 119, distance: 88.7
click at [166, 119] on div "Diggy Sistema de Gestão C CPC FOOD BAR ... Loja aberta Plano Essencial + Mesas …" at bounding box center [627, 304] width 1254 height 608
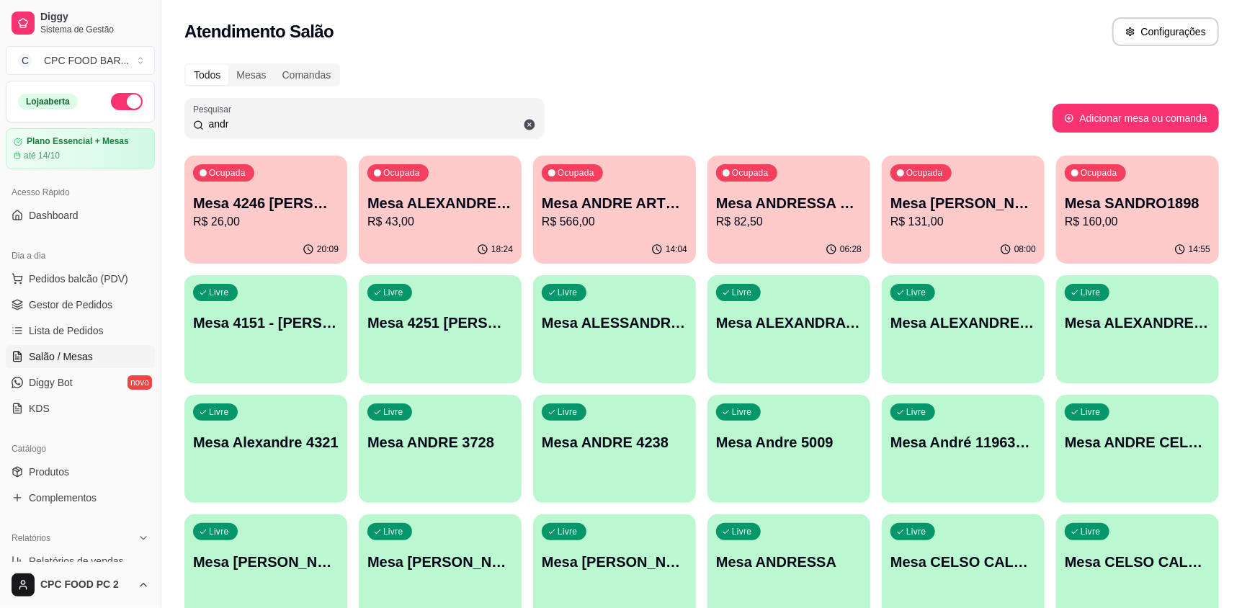
type input "andr"
click at [573, 207] on p "Mesa ANDRE ARTE [GEOGRAPHIC_DATA]" at bounding box center [614, 203] width 141 height 19
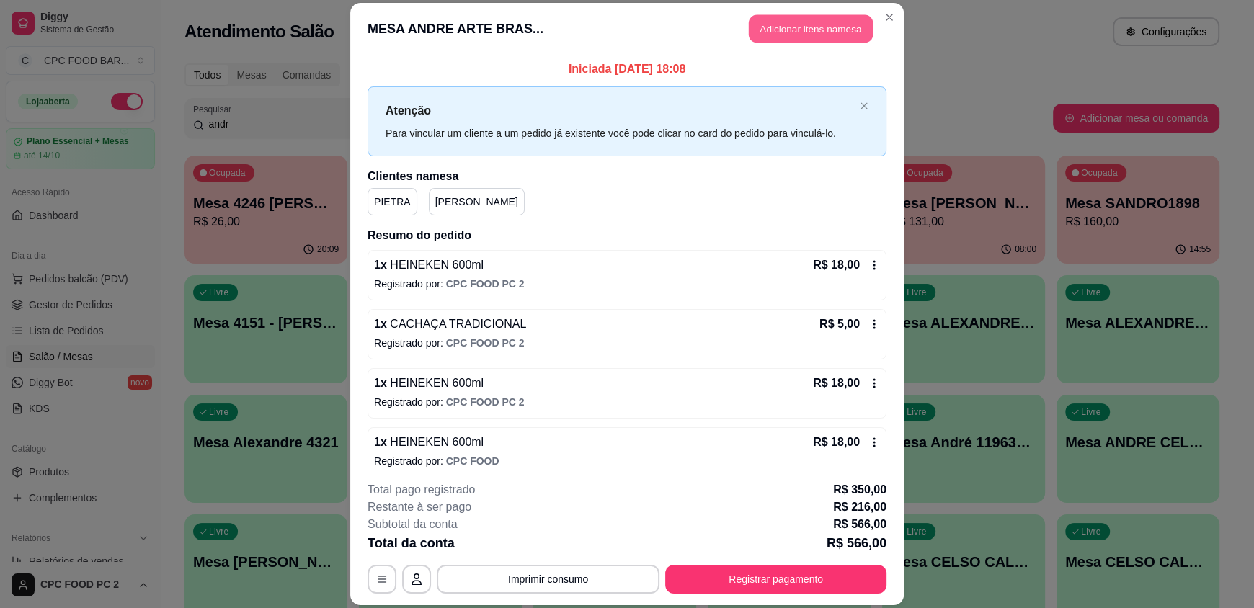
click at [800, 31] on button "Adicionar itens na mesa" at bounding box center [811, 29] width 124 height 28
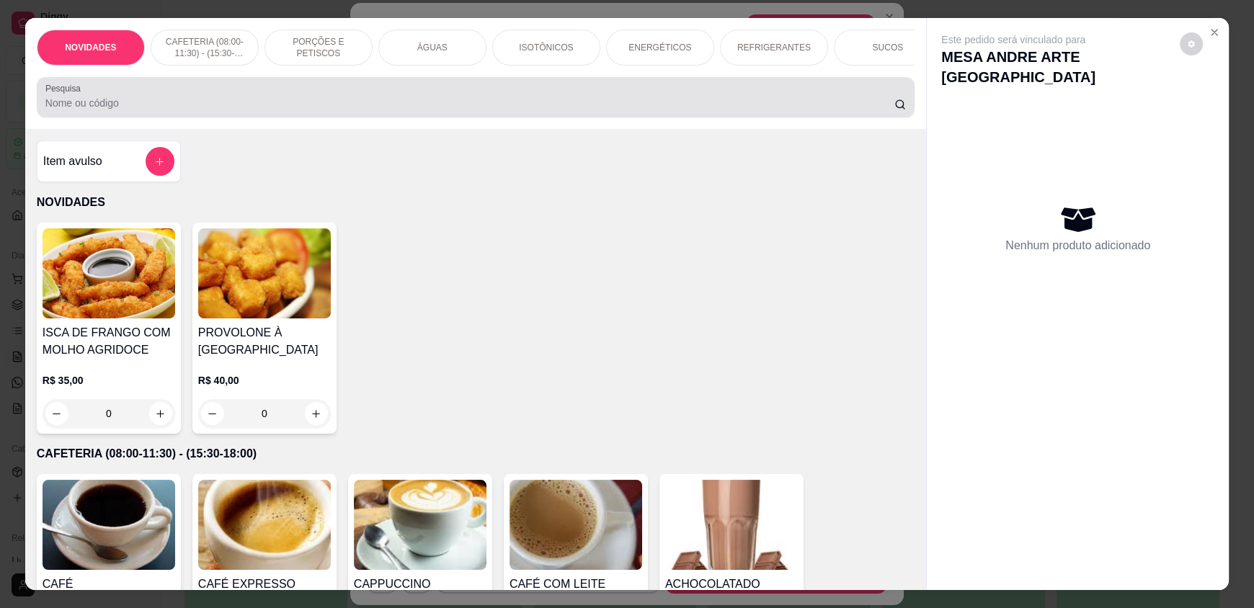
click at [424, 102] on div at bounding box center [475, 97] width 860 height 29
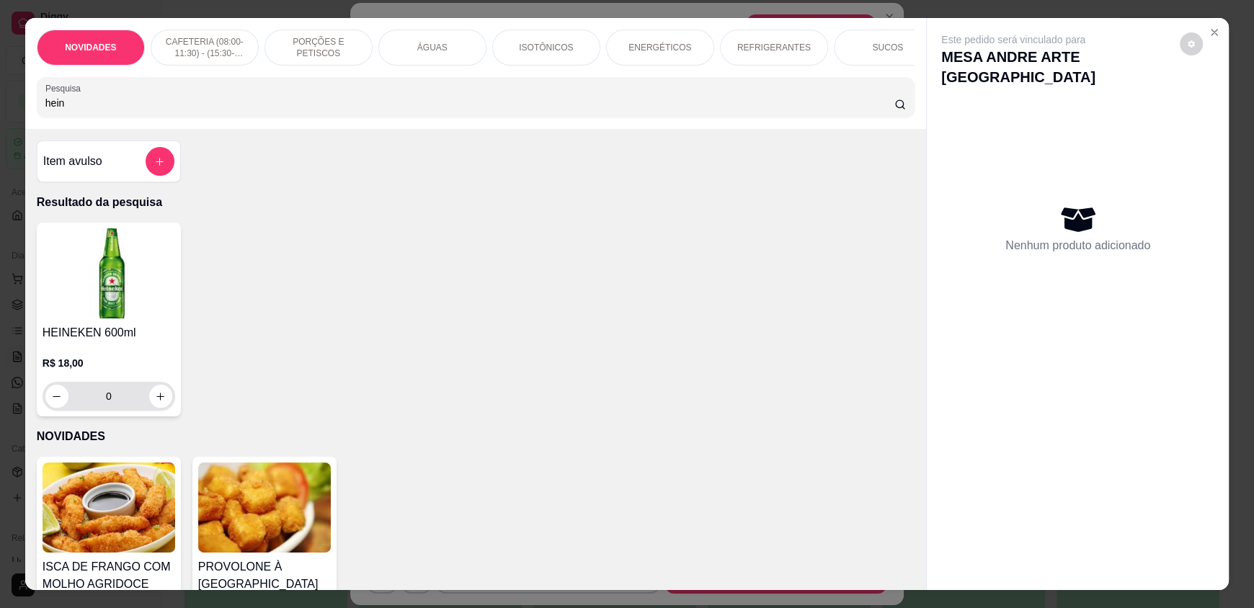
type input "hein"
click at [156, 402] on icon "increase-product-quantity" at bounding box center [161, 396] width 11 height 11
type input "1"
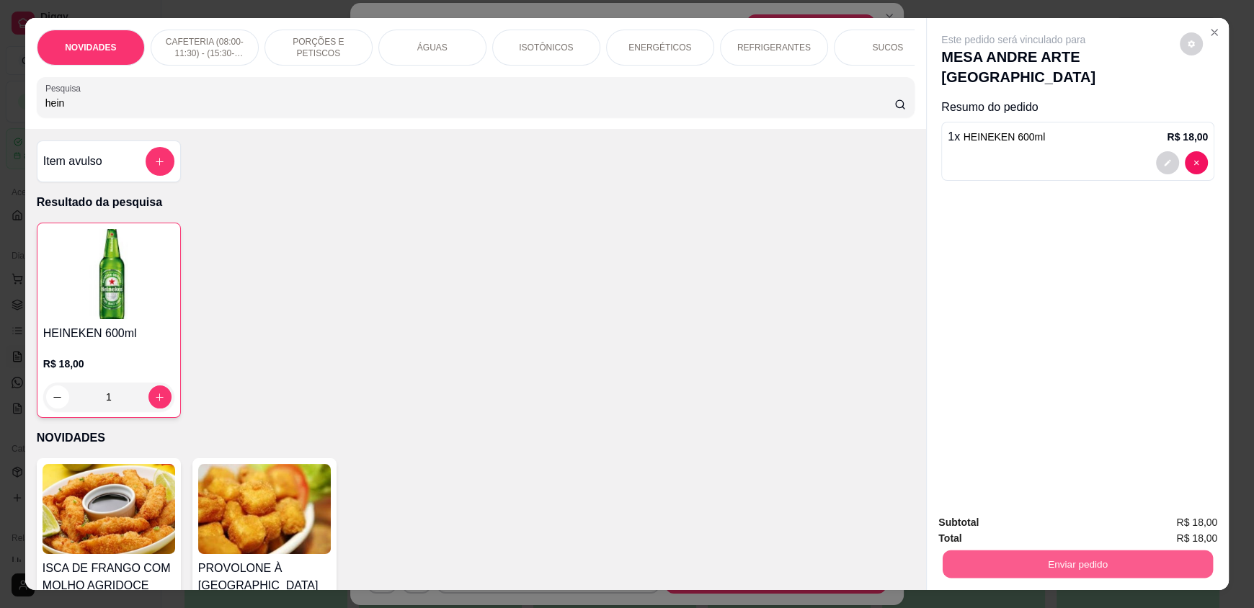
click at [997, 560] on button "Enviar pedido" at bounding box center [1077, 564] width 270 height 28
click at [1055, 527] on button "Registrar cliente" at bounding box center [1083, 528] width 92 height 27
click at [1083, 552] on button "Enviar pedido" at bounding box center [1077, 564] width 270 height 28
click at [1161, 524] on button "Enviar pedido" at bounding box center [1179, 528] width 79 height 27
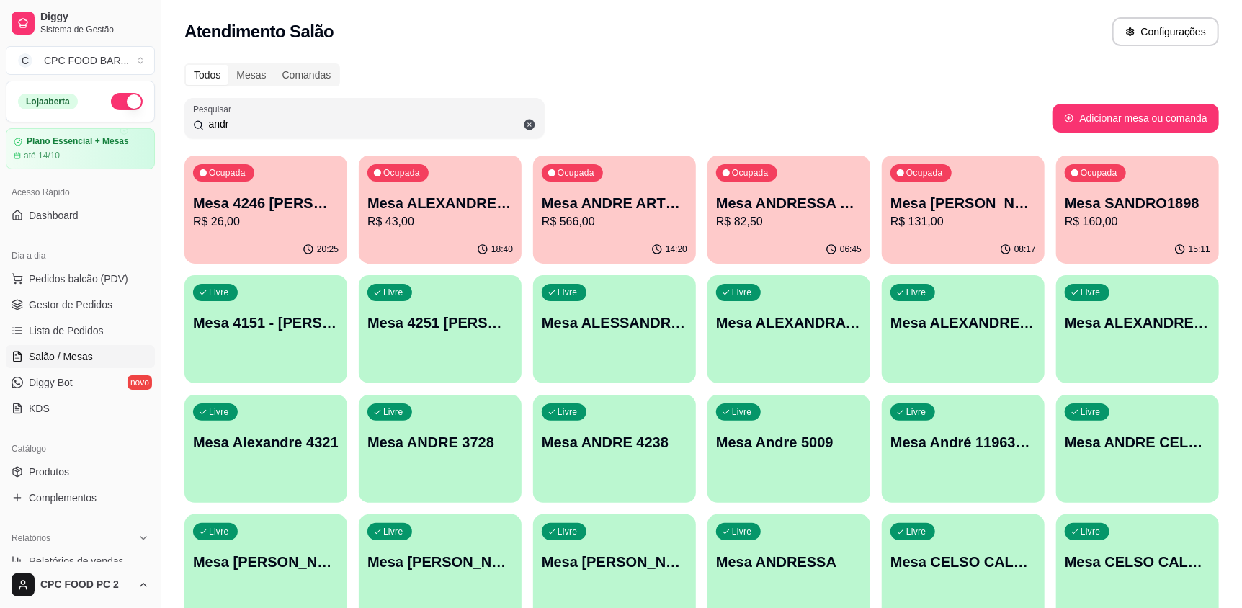
drag, startPoint x: 241, startPoint y: 126, endPoint x: 188, endPoint y: 119, distance: 53.1
click at [188, 119] on div "Pesquisar andr" at bounding box center [364, 118] width 360 height 40
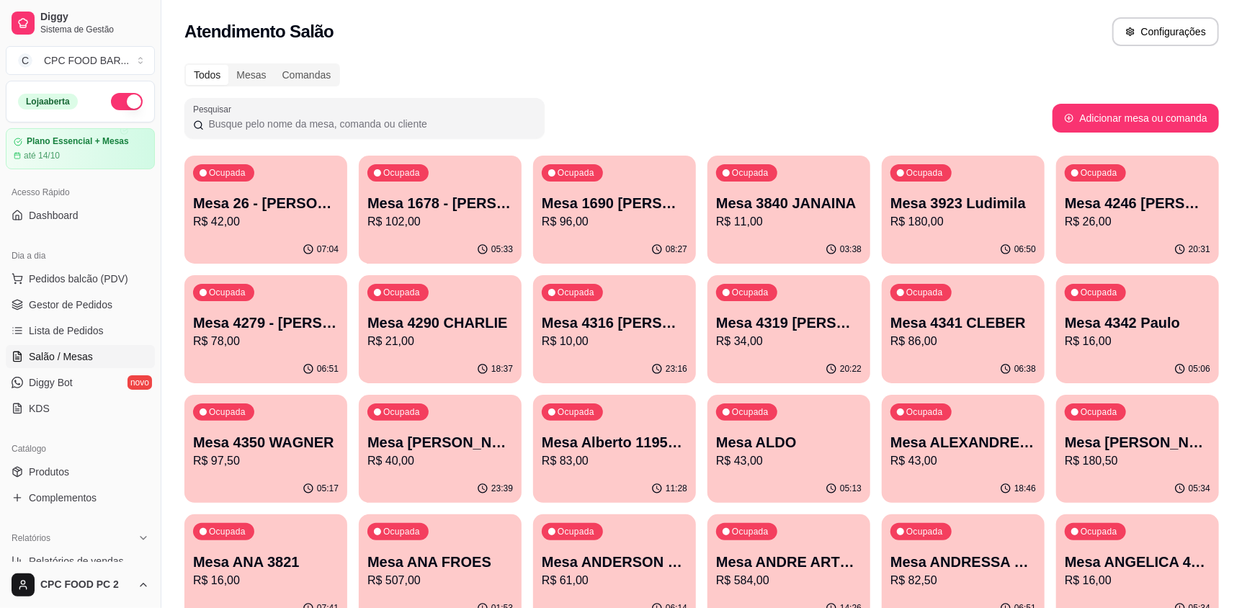
click at [246, 122] on input "Pesquisar" at bounding box center [370, 124] width 332 height 14
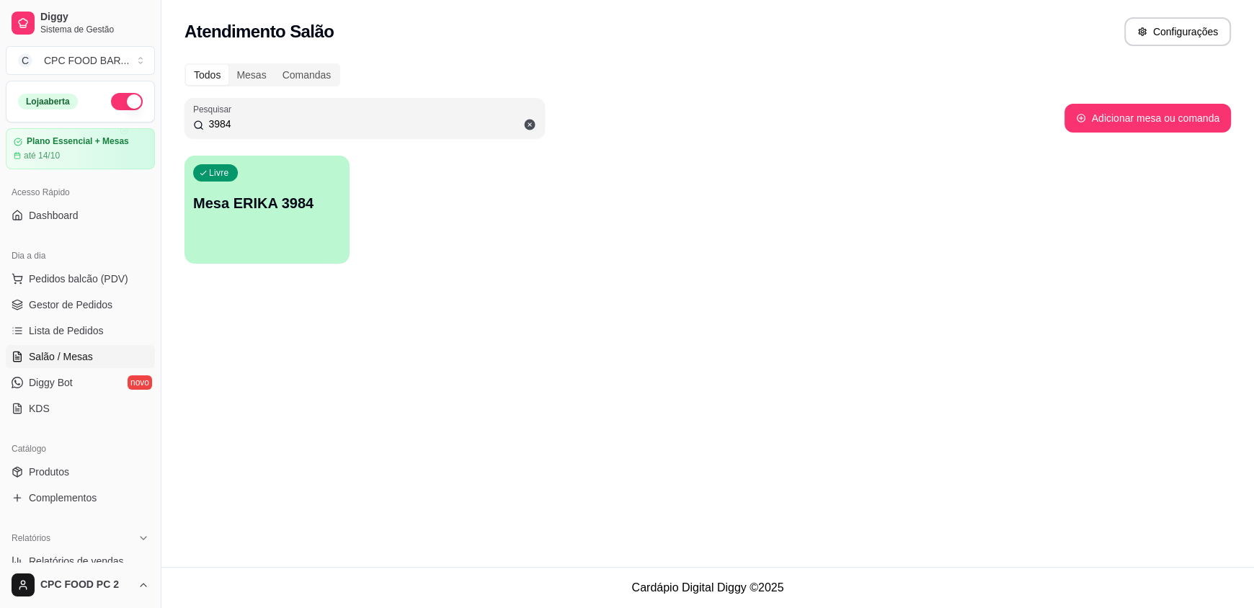
type input "3984"
click at [282, 220] on div "Livre Mesa ERIKA 3984" at bounding box center [266, 201] width 165 height 91
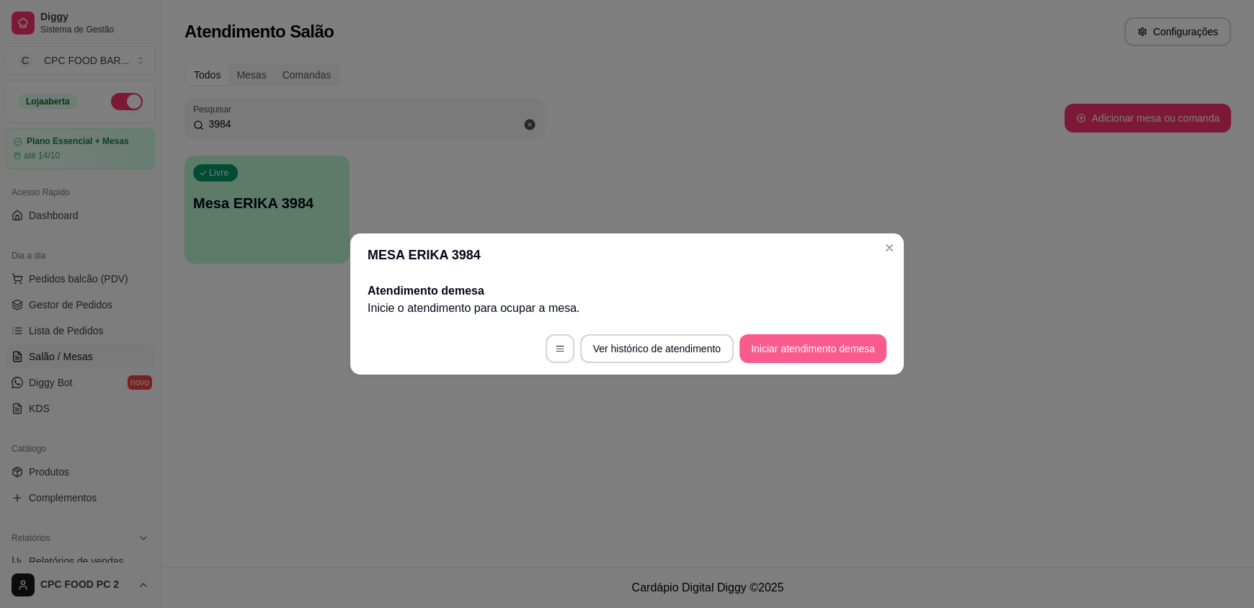
click at [782, 342] on button "Iniciar atendimento de mesa" at bounding box center [812, 348] width 147 height 29
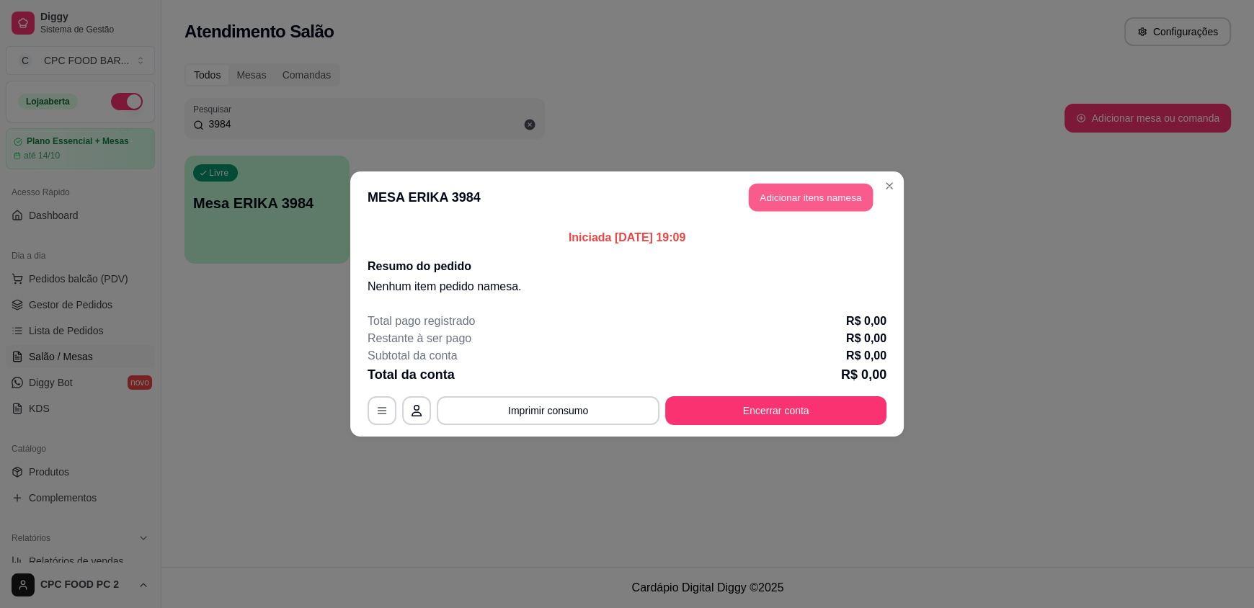
click at [790, 197] on button "Adicionar itens na mesa" at bounding box center [811, 198] width 124 height 28
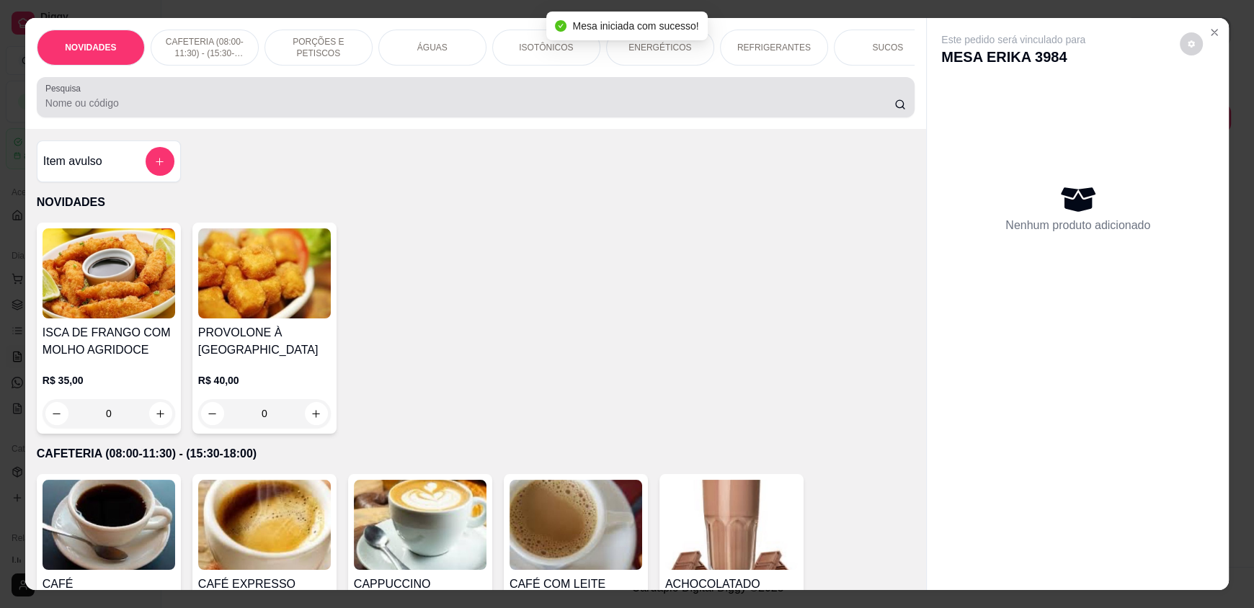
click at [415, 110] on input "Pesquisa" at bounding box center [469, 103] width 849 height 14
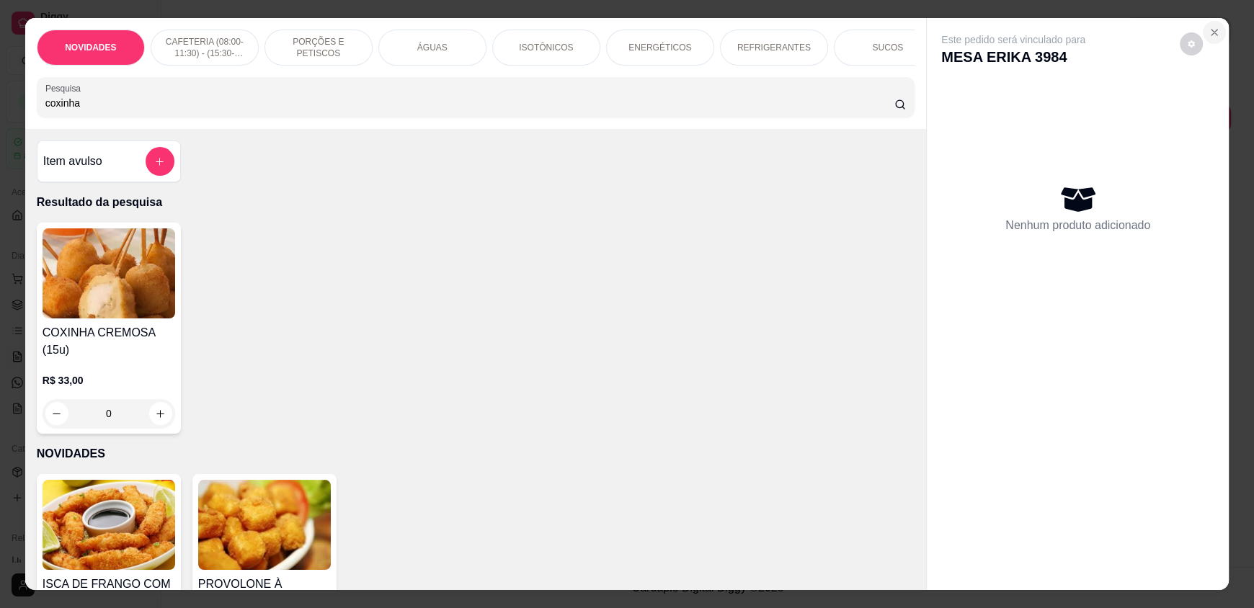
type input "coxinha"
click at [1211, 34] on icon "Close" at bounding box center [1214, 33] width 6 height 6
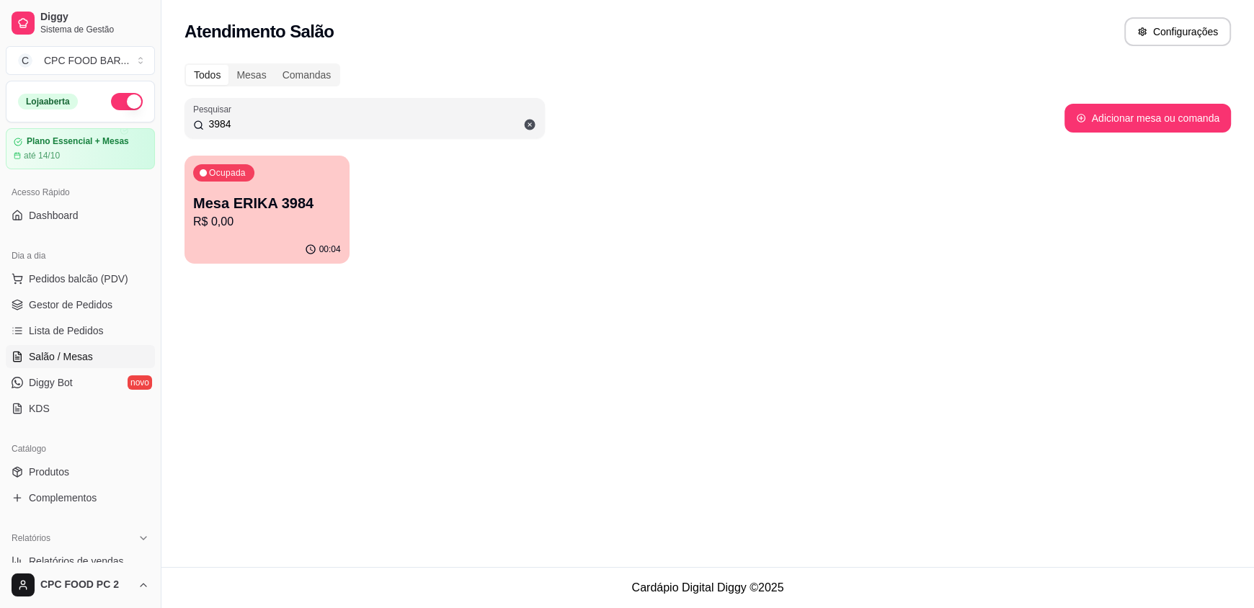
click at [249, 228] on p "R$ 0,00" at bounding box center [267, 221] width 148 height 17
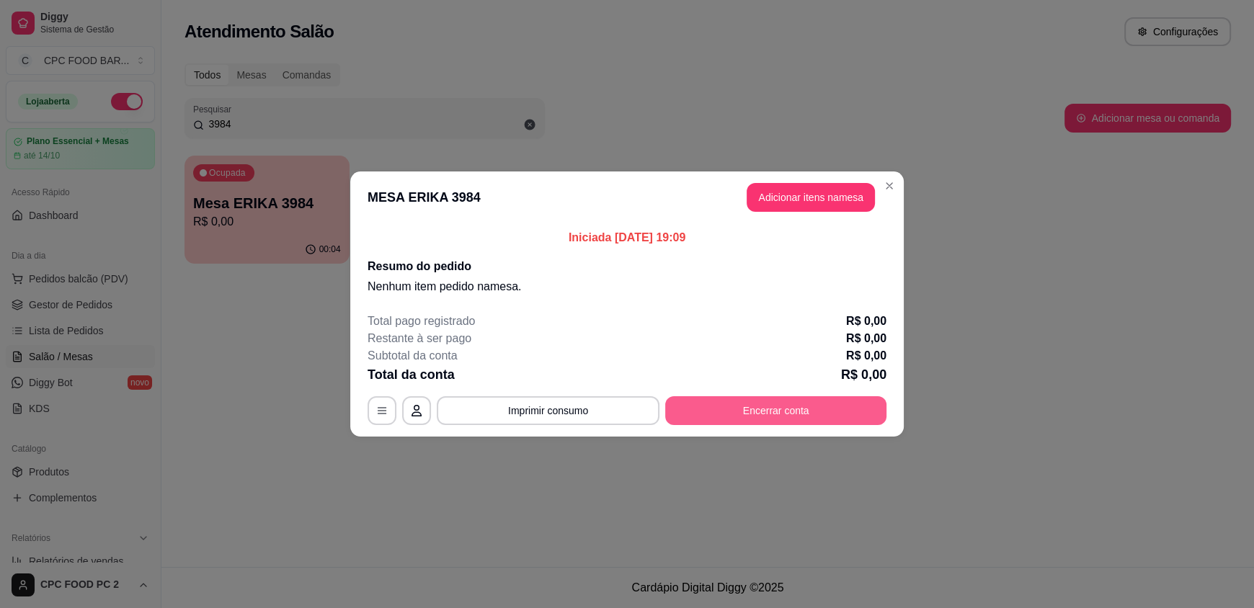
click at [716, 407] on button "Encerrar conta" at bounding box center [775, 410] width 221 height 29
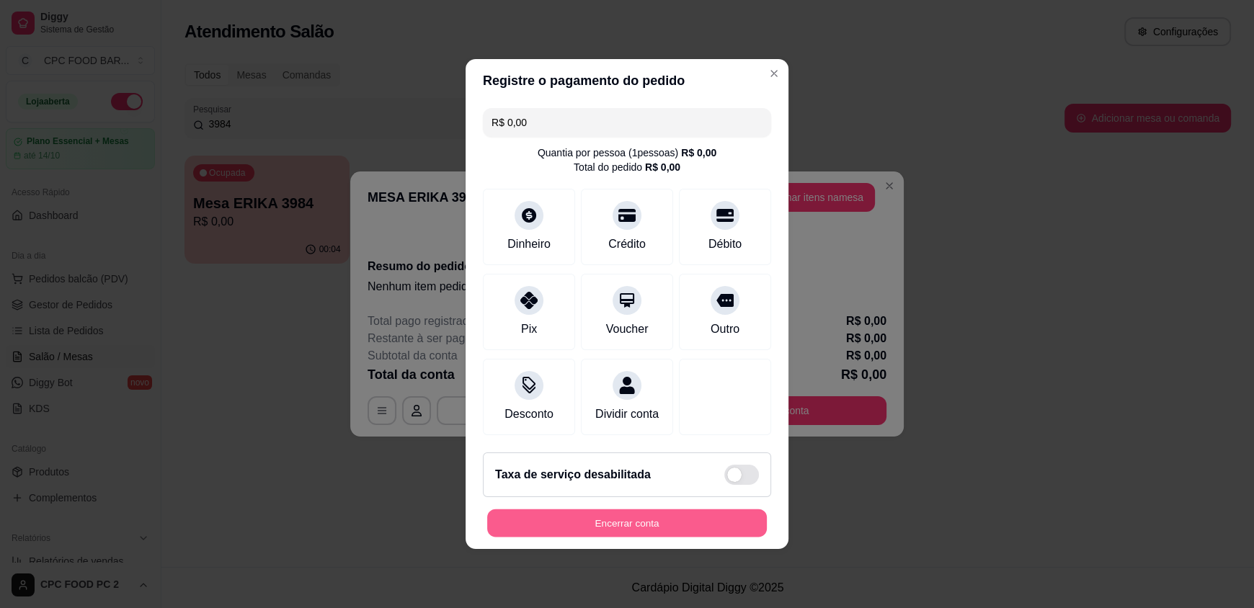
click at [643, 528] on button "Encerrar conta" at bounding box center [627, 523] width 280 height 28
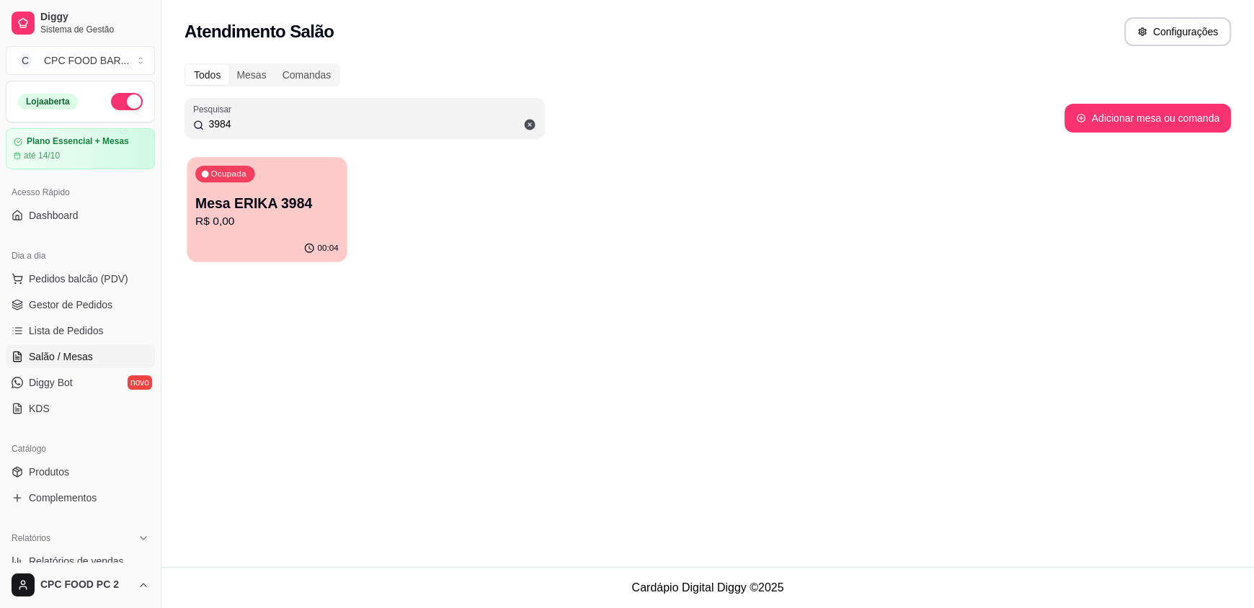
click at [318, 186] on div "Ocupada Mesa ERIKA 3984 R$ 0,00" at bounding box center [267, 196] width 160 height 78
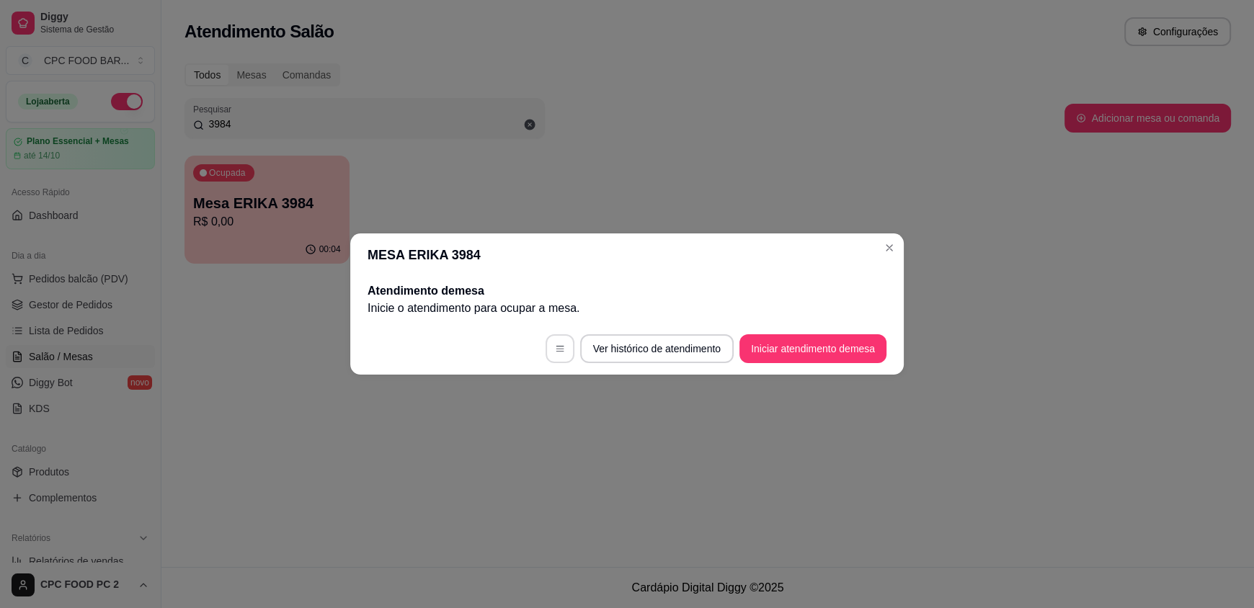
click at [558, 349] on icon "button" at bounding box center [560, 349] width 10 height 10
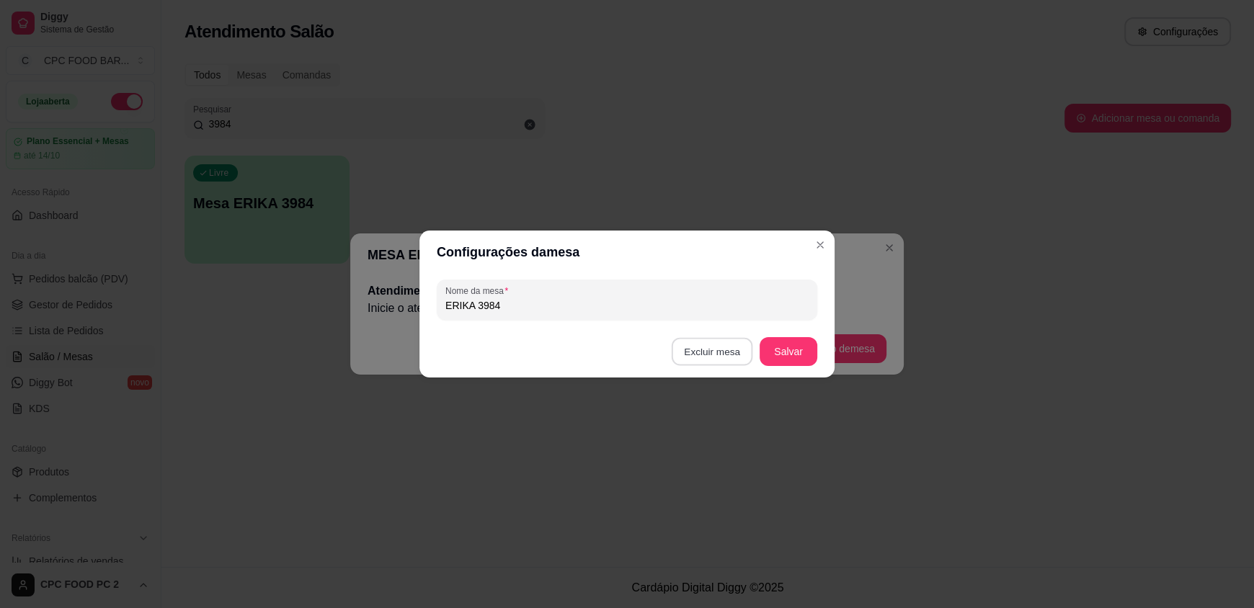
click at [719, 348] on button "Excluir mesa" at bounding box center [711, 352] width 81 height 28
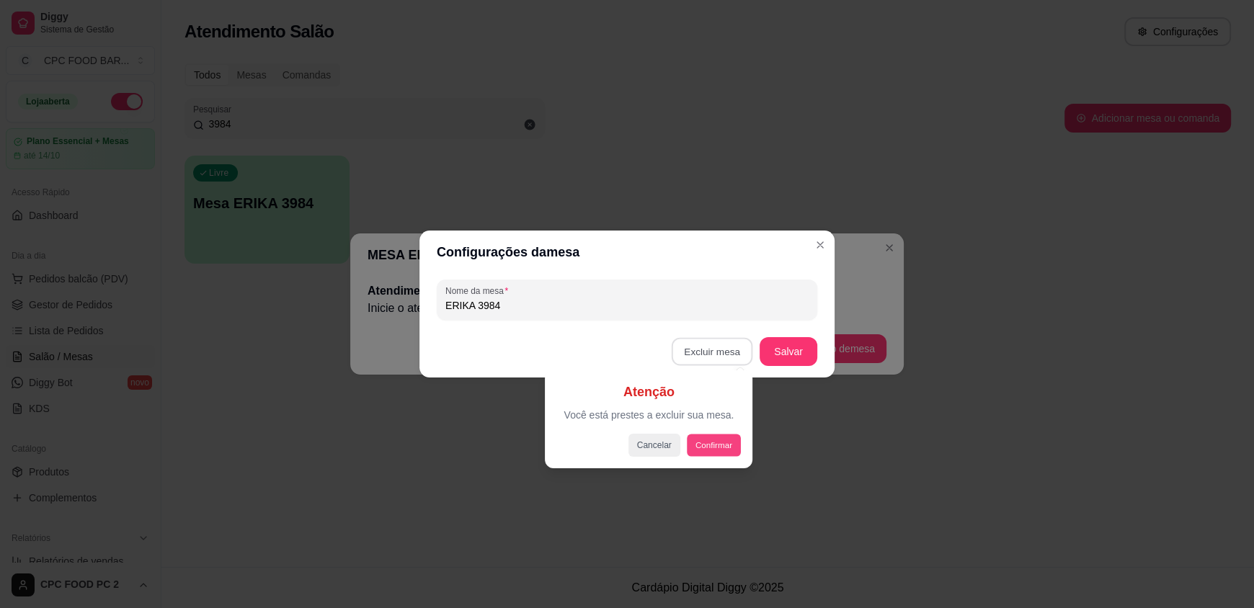
click at [715, 447] on button "Confirmar" at bounding box center [713, 445] width 53 height 22
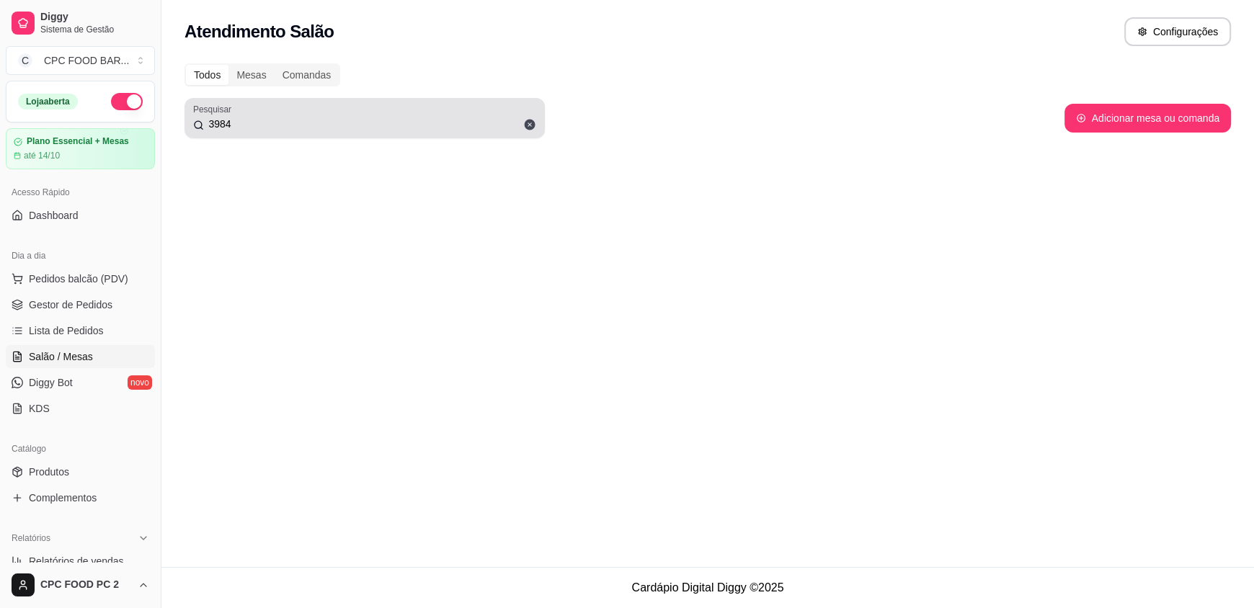
click at [527, 128] on icon at bounding box center [529, 125] width 11 height 11
